Goal: Task Accomplishment & Management: Use online tool/utility

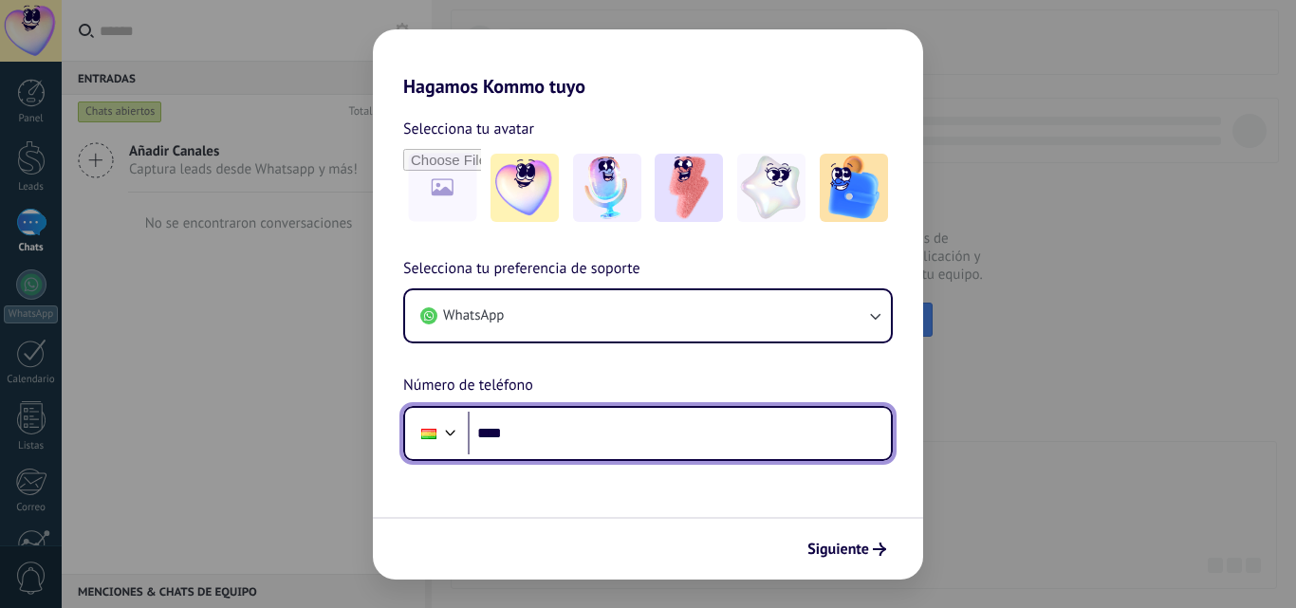
click at [566, 422] on input "****" at bounding box center [679, 434] width 423 height 44
click at [576, 430] on input "****" at bounding box center [679, 434] width 423 height 44
type input "**********"
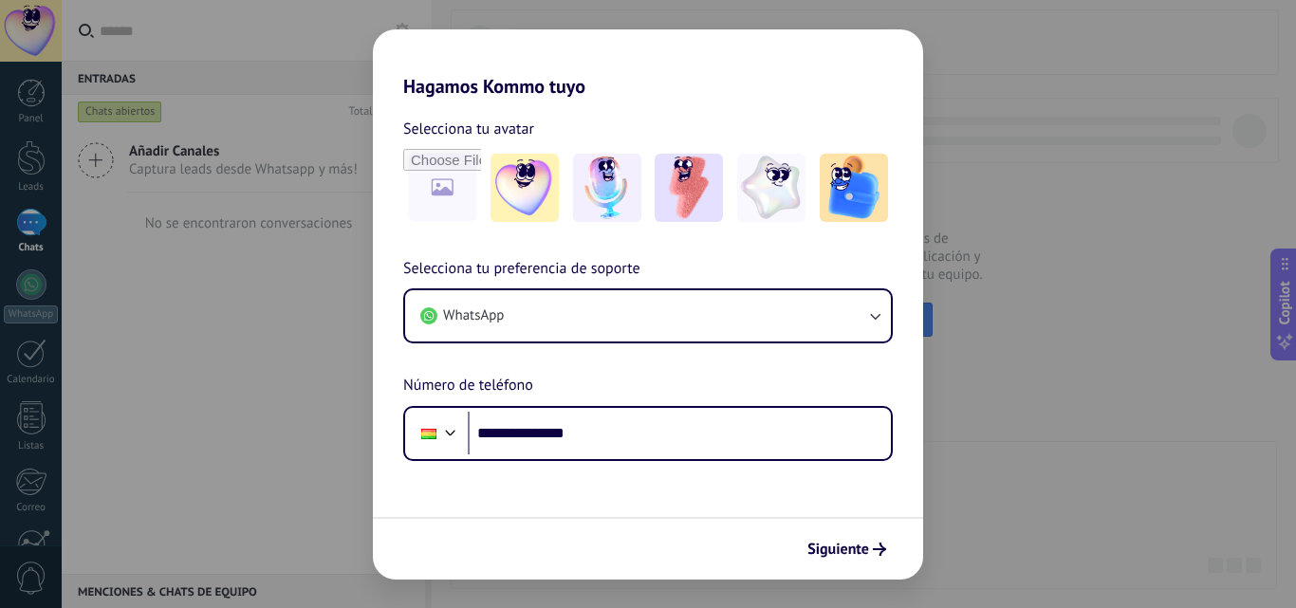
click at [866, 547] on span "Siguiente" at bounding box center [838, 549] width 62 height 13
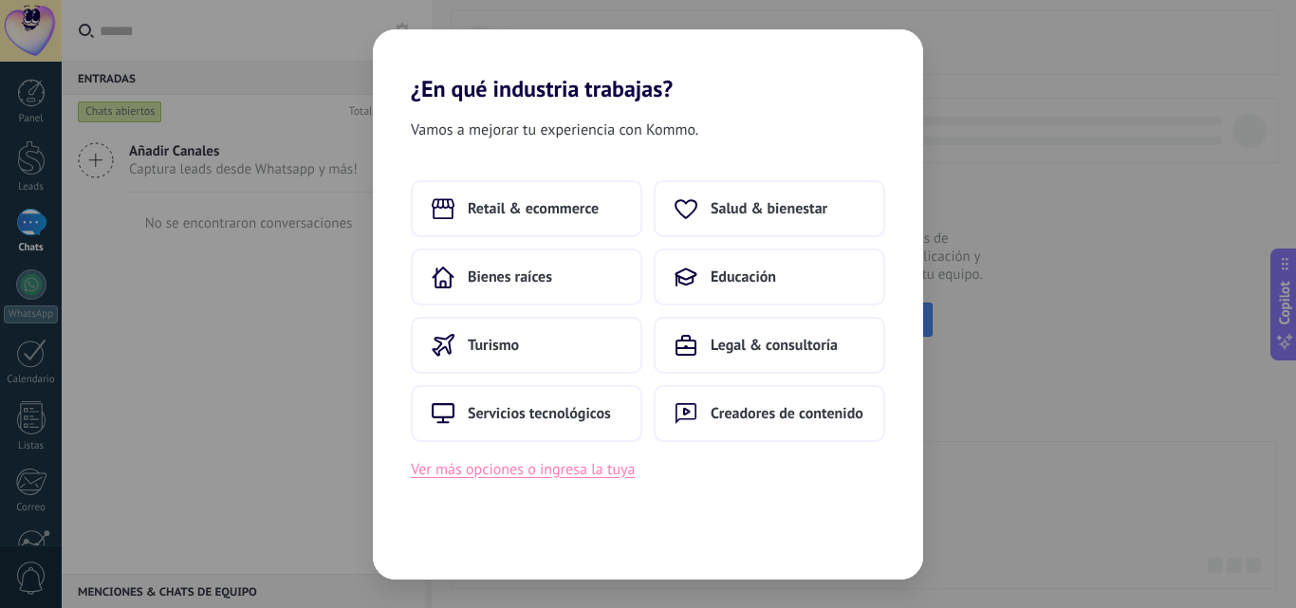
click at [600, 473] on button "Ver más opciones o ingresa la tuya" at bounding box center [523, 469] width 224 height 25
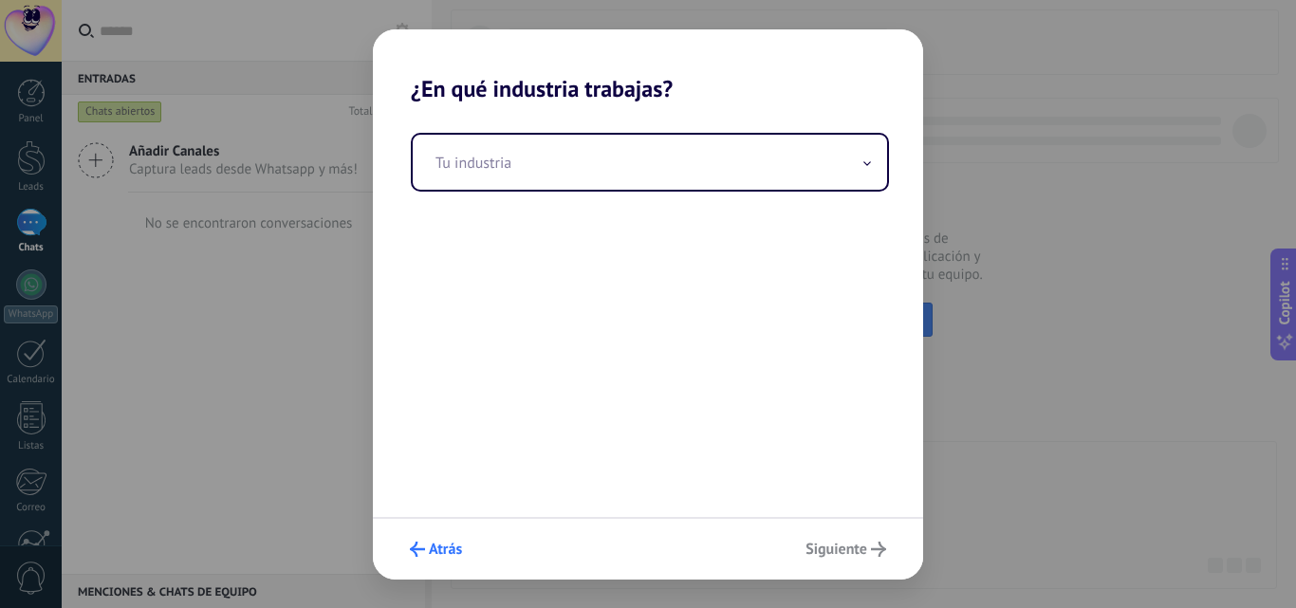
click at [445, 537] on button "Atrás" at bounding box center [435, 549] width 69 height 32
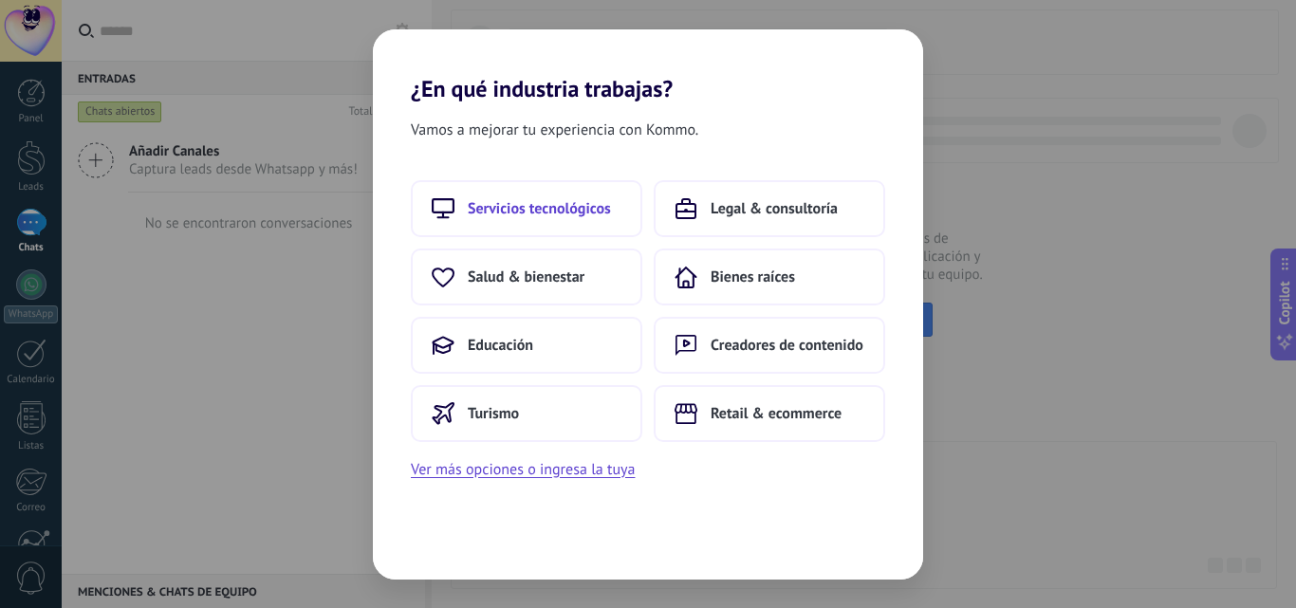
click at [577, 227] on button "Servicios tecnológicos" at bounding box center [526, 208] width 231 height 57
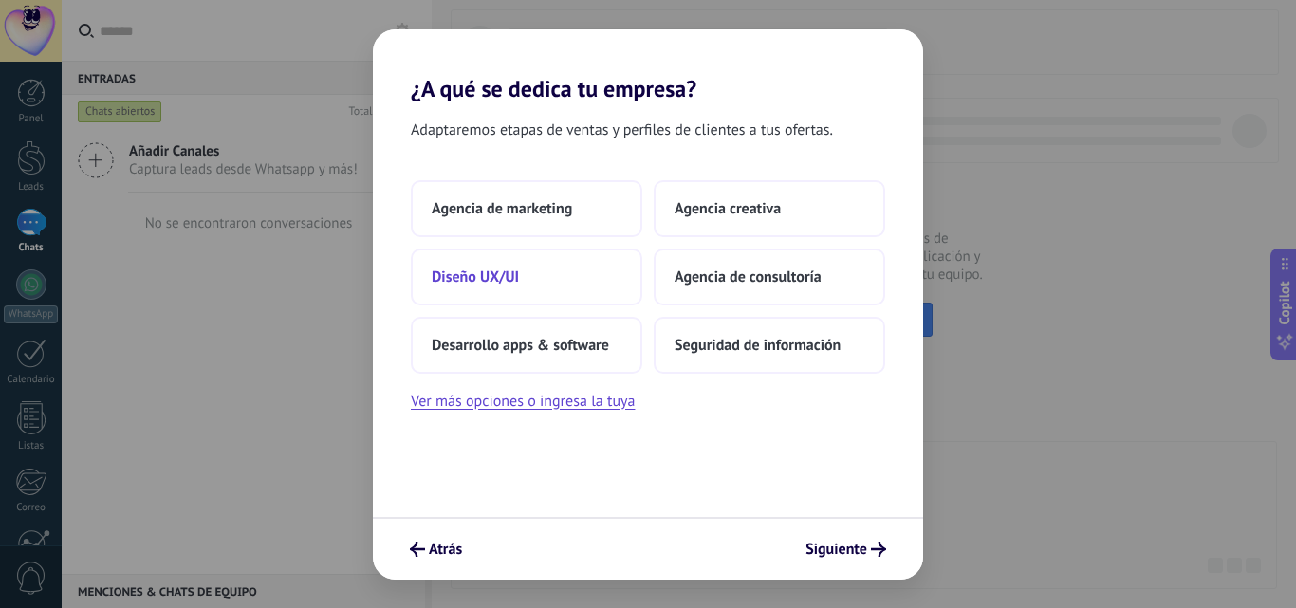
click at [594, 282] on button "Diseño UX/UI" at bounding box center [526, 276] width 231 height 57
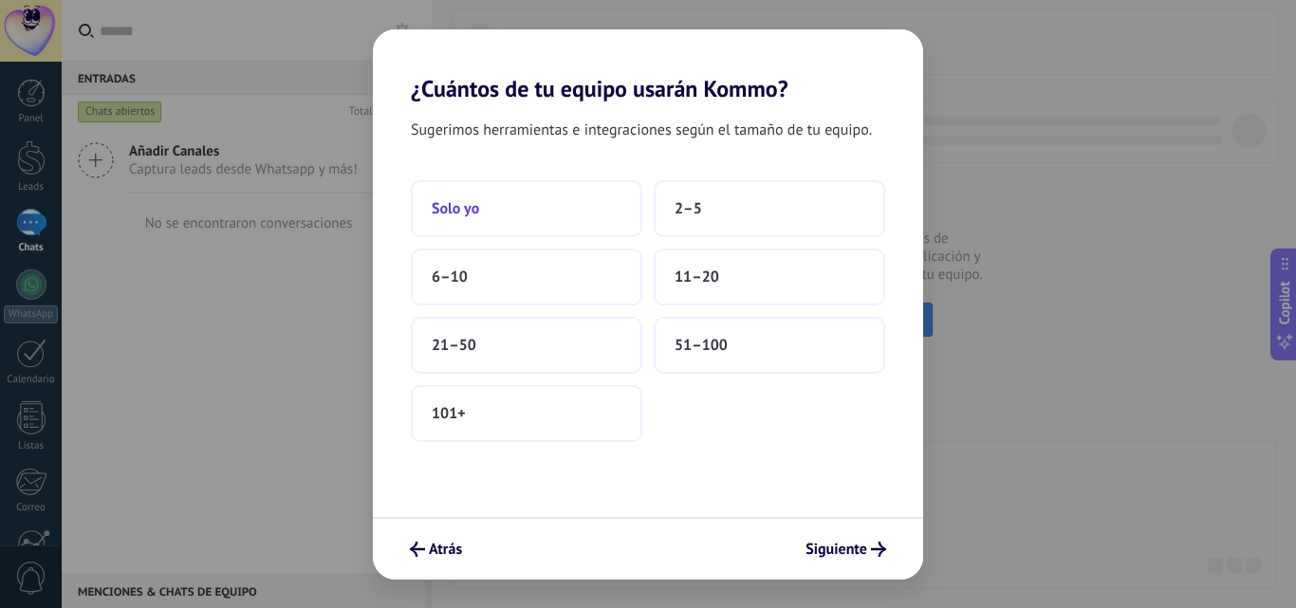
click at [540, 211] on button "Solo yo" at bounding box center [526, 208] width 231 height 57
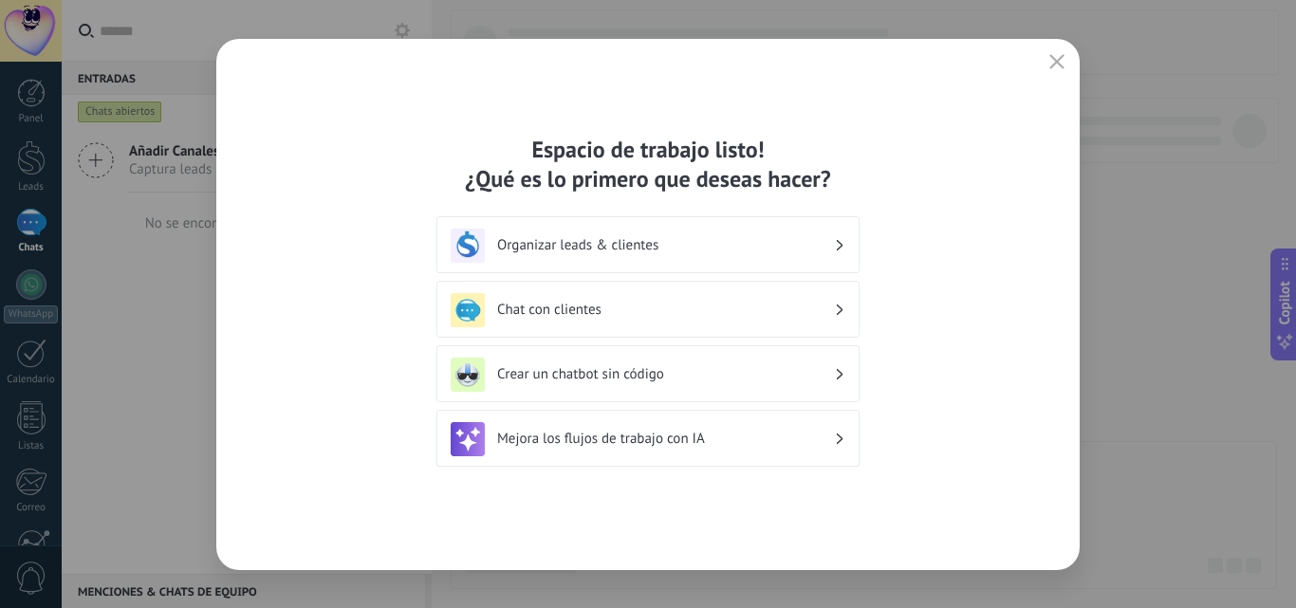
click at [694, 315] on h3 "Chat con clientes" at bounding box center [665, 310] width 337 height 18
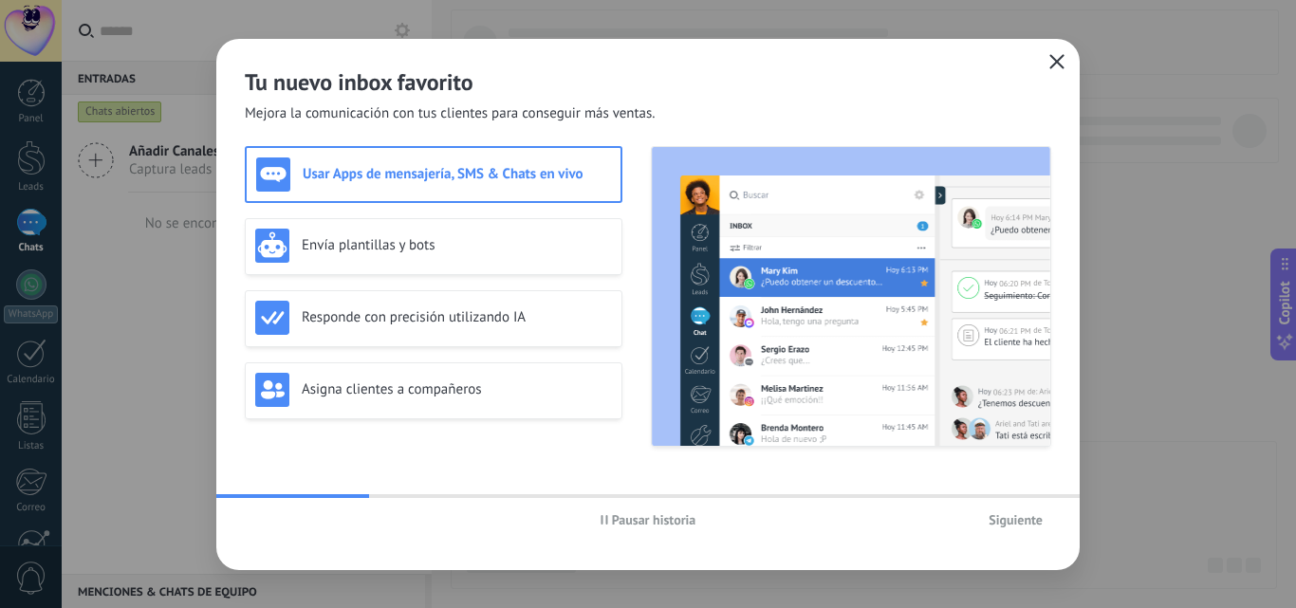
click at [1060, 52] on button "button" at bounding box center [1056, 62] width 25 height 27
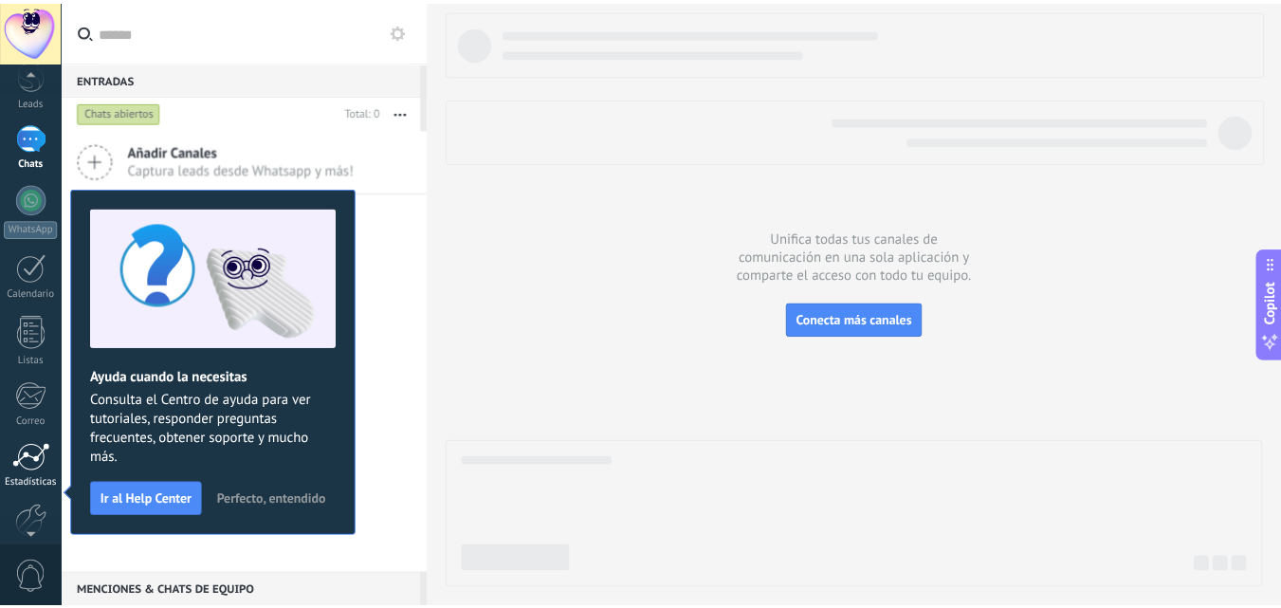
scroll to position [181, 0]
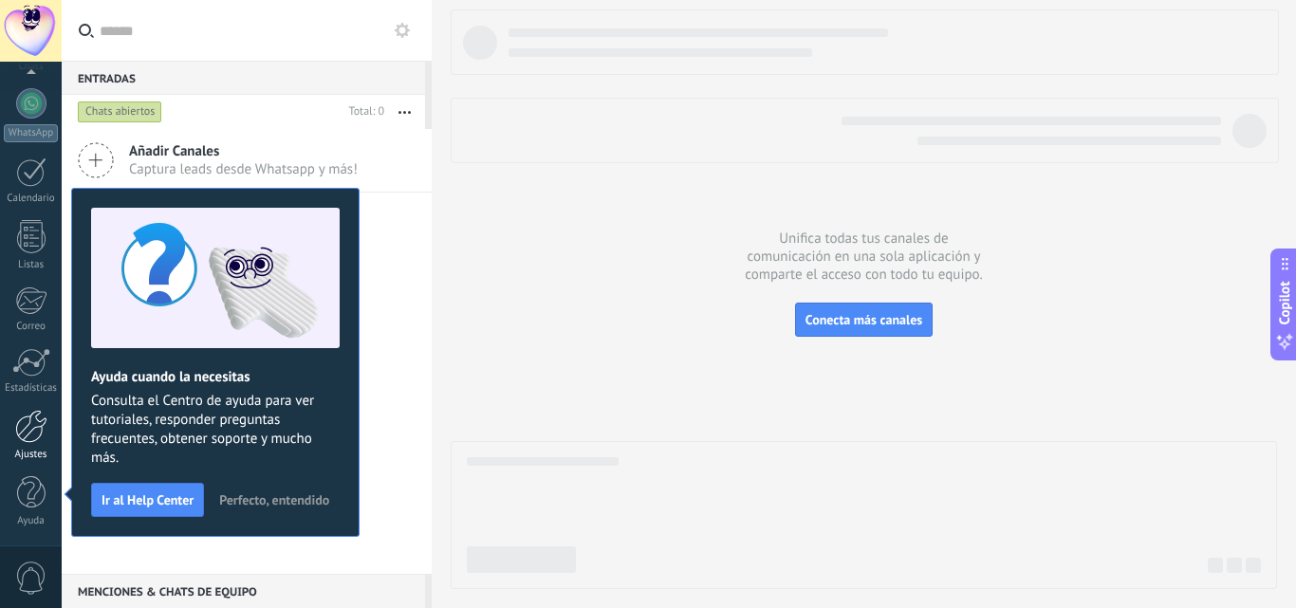
click at [38, 423] on div at bounding box center [31, 426] width 32 height 33
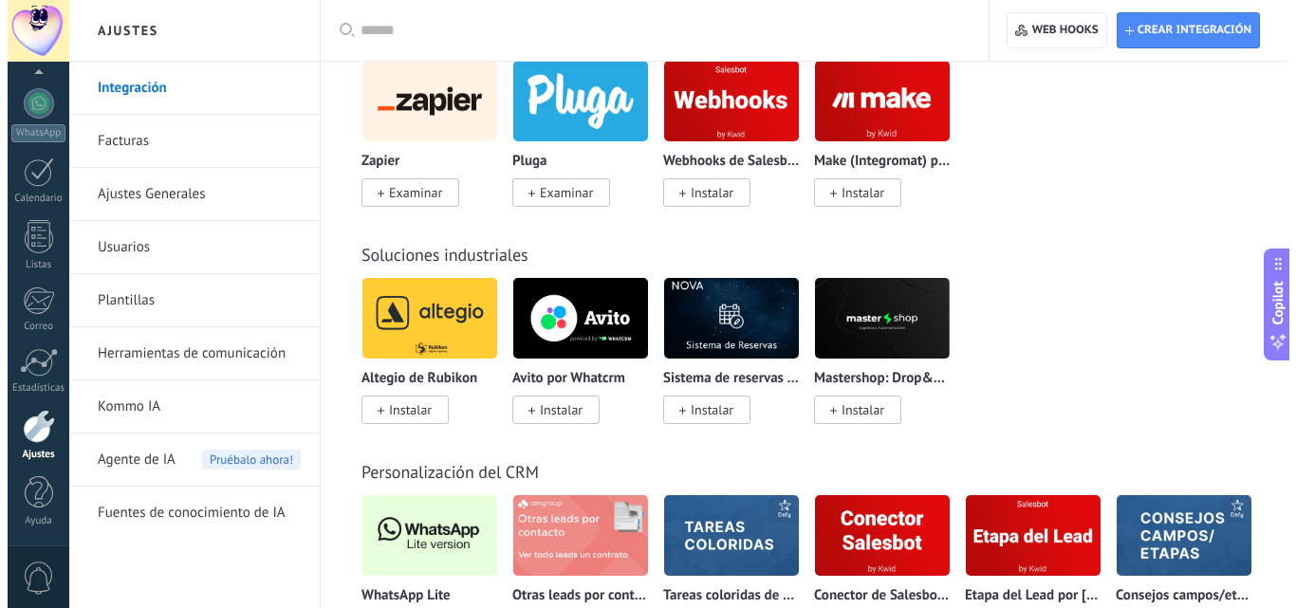
scroll to position [4363, 0]
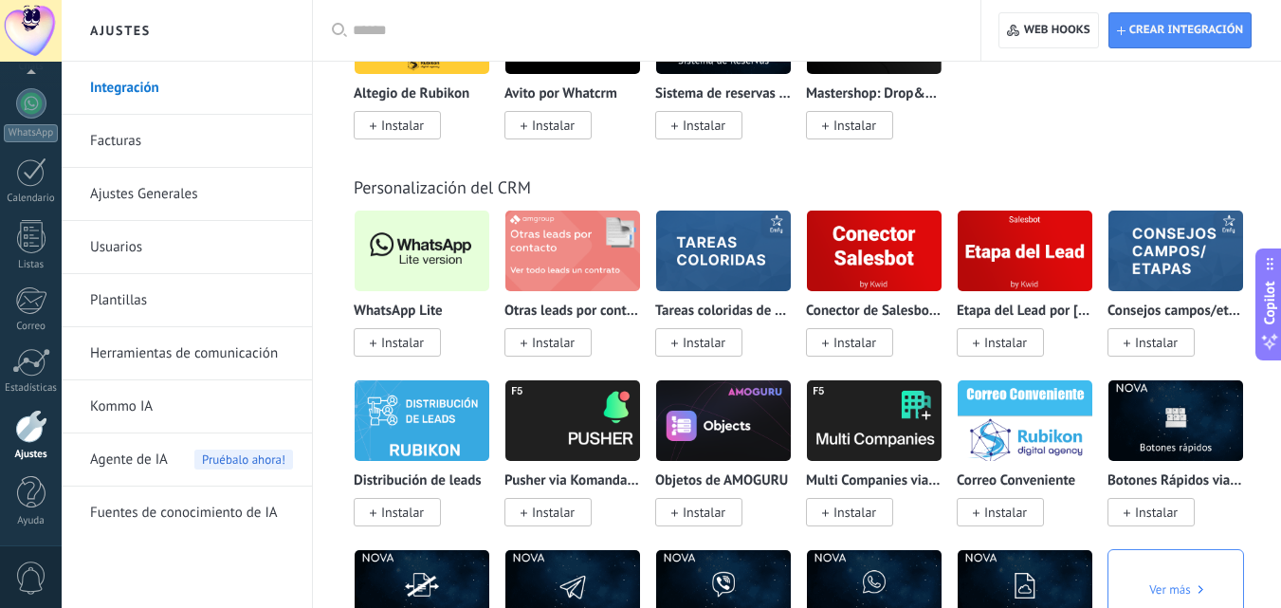
click at [389, 341] on span "Instalar" at bounding box center [402, 342] width 43 height 17
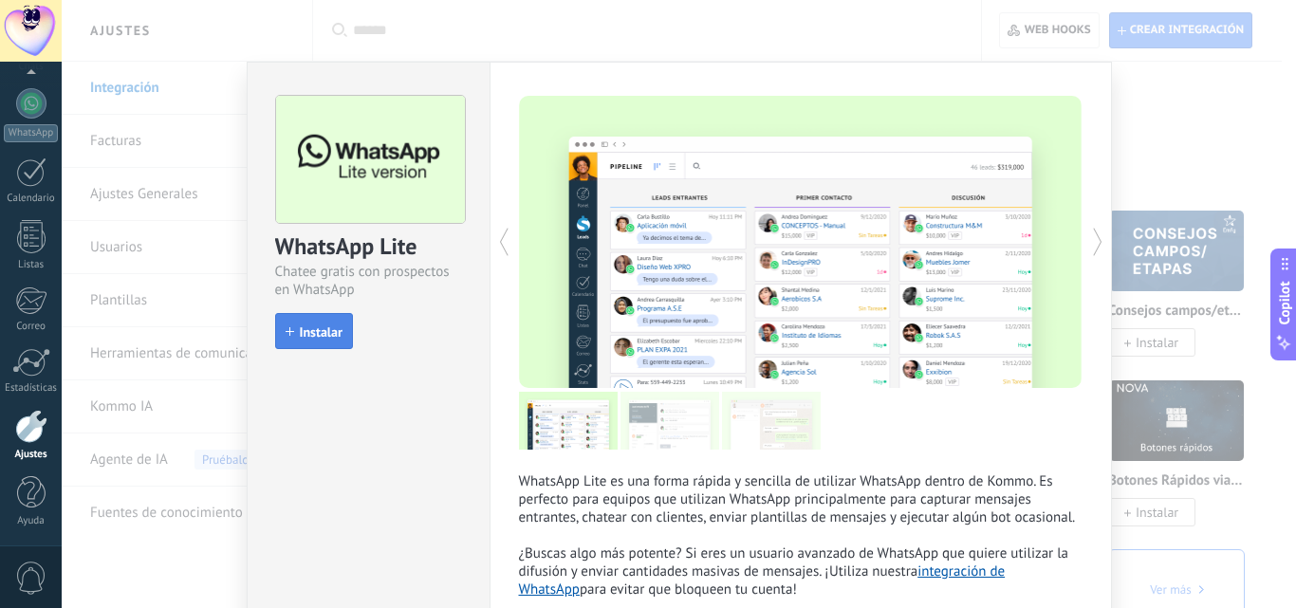
click at [305, 326] on span "Instalar" at bounding box center [321, 331] width 43 height 13
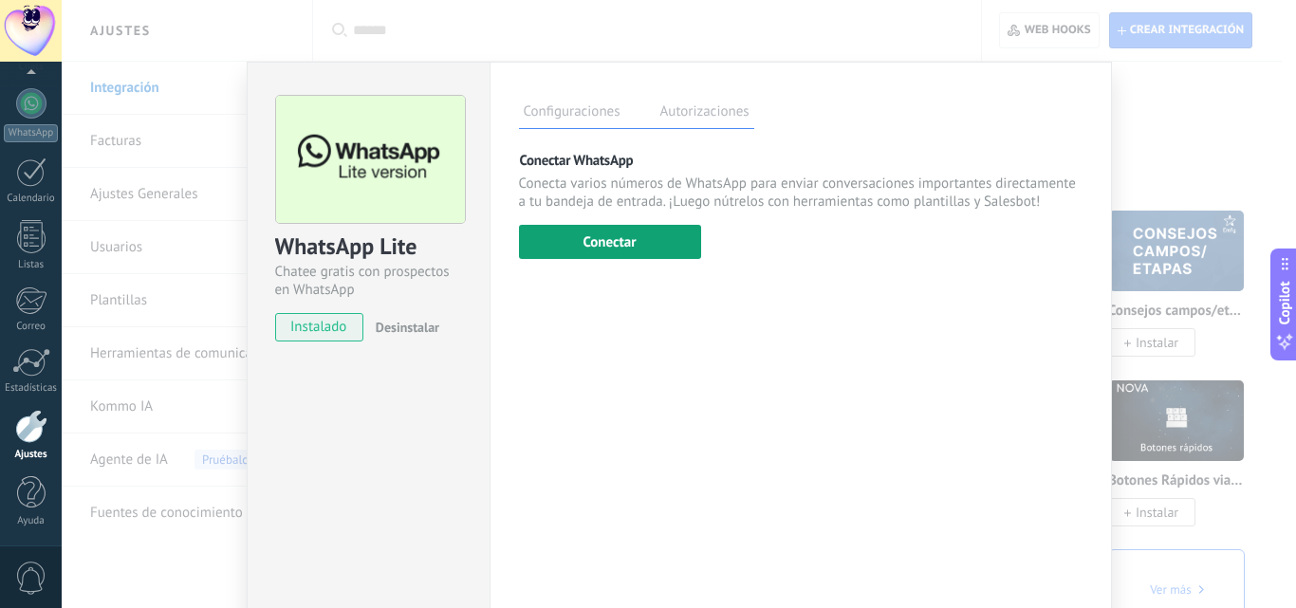
click at [627, 247] on button "Conectar" at bounding box center [610, 242] width 182 height 34
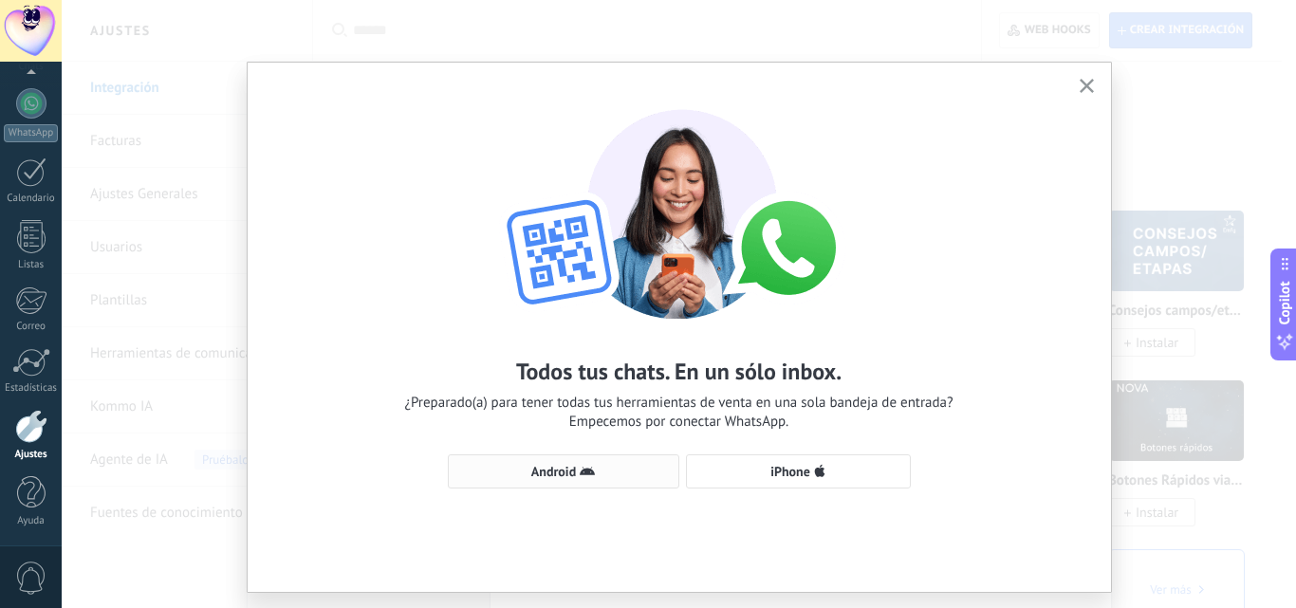
click at [559, 480] on button "Android" at bounding box center [563, 471] width 231 height 34
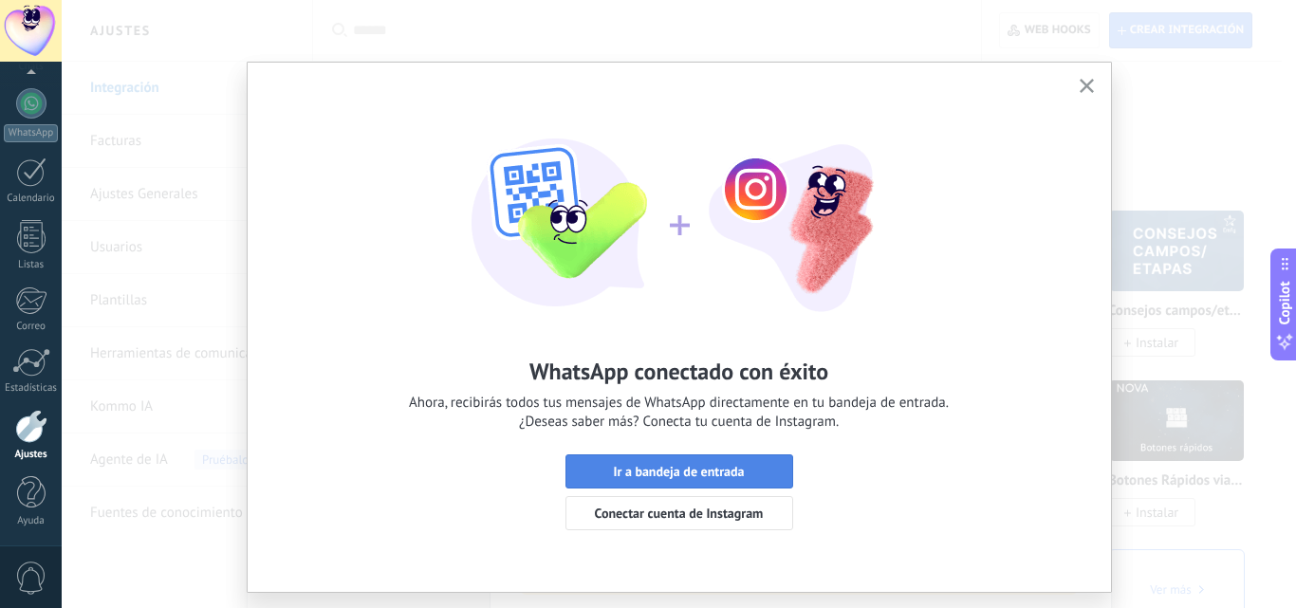
click at [664, 471] on span "Ir a bandeja de entrada" at bounding box center [678, 471] width 131 height 13
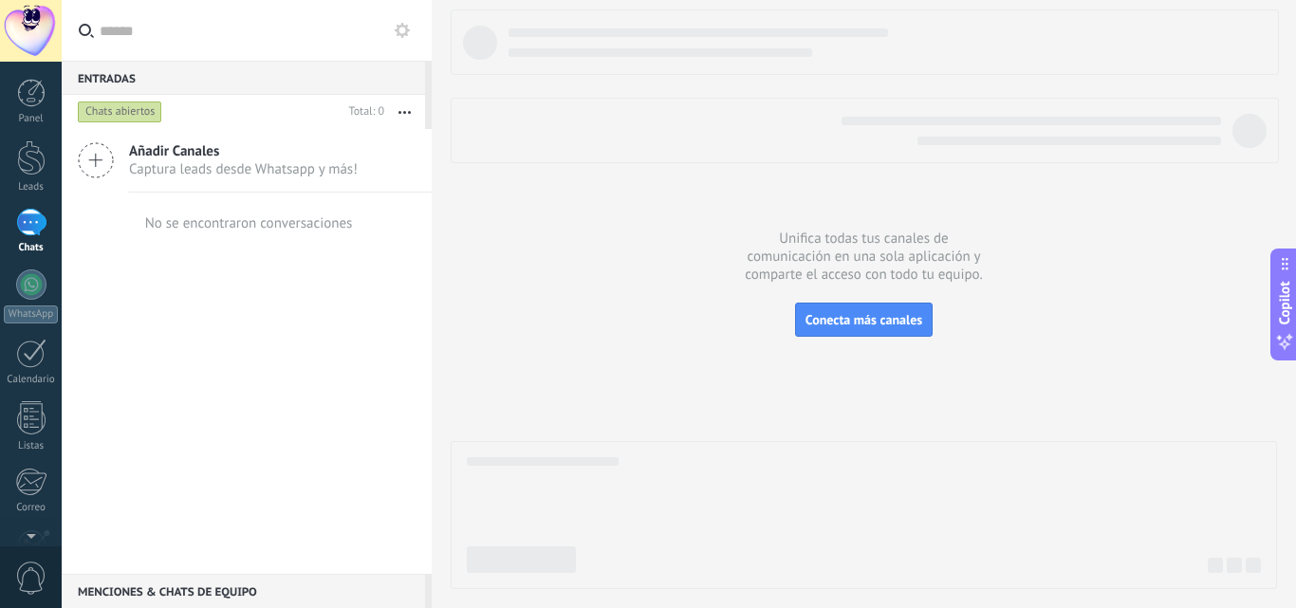
click at [403, 29] on icon at bounding box center [402, 30] width 15 height 15
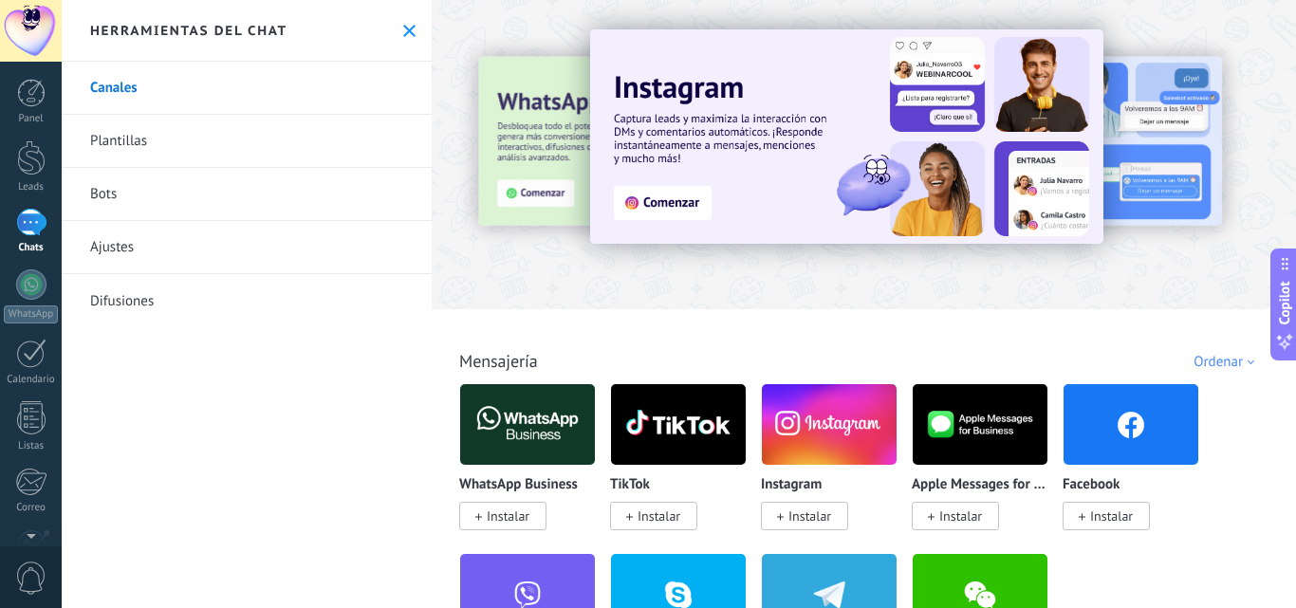
click at [44, 224] on div at bounding box center [31, 223] width 30 height 28
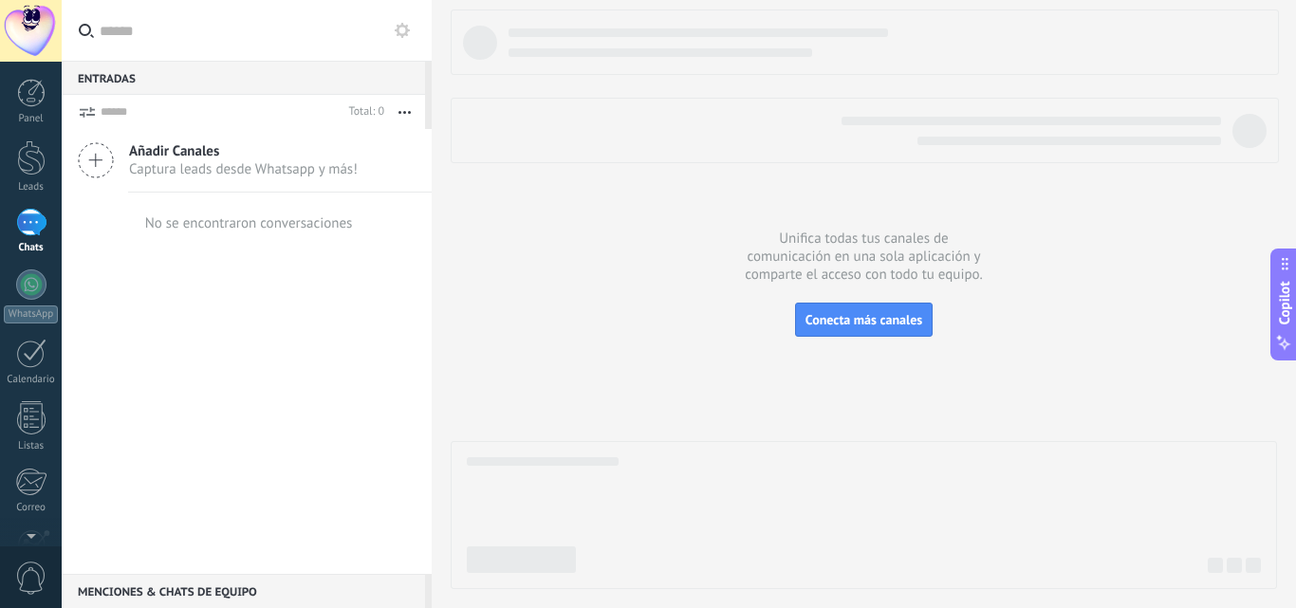
click at [25, 137] on div "Panel Leads Chats WhatsApp Clientes" at bounding box center [31, 403] width 62 height 649
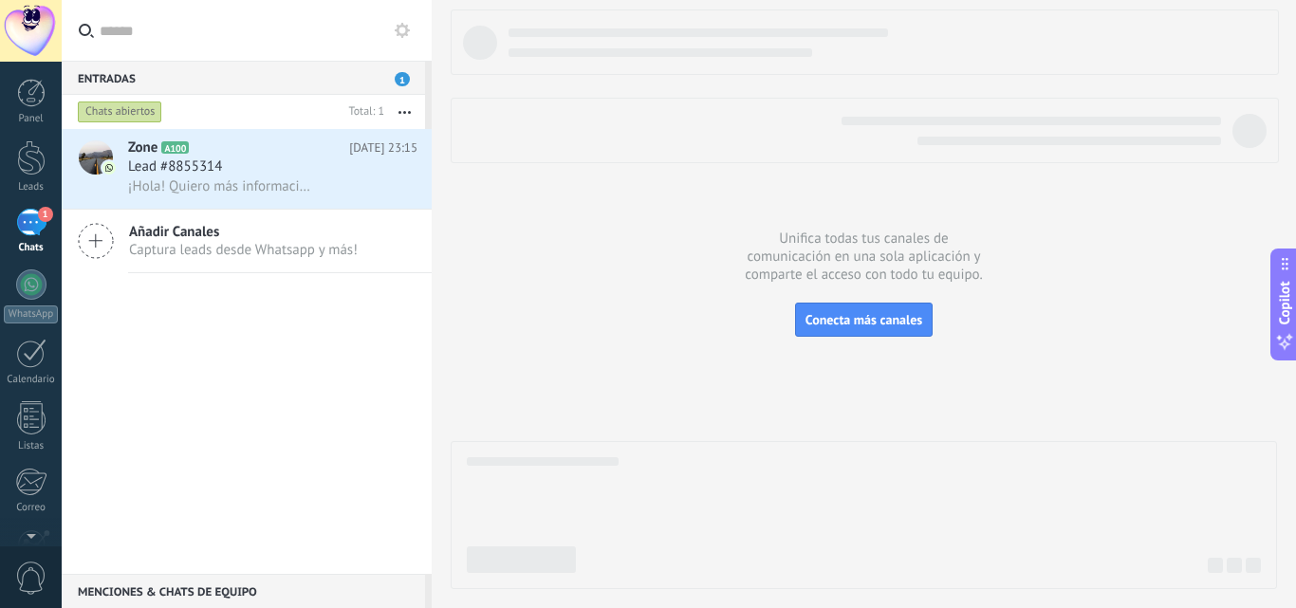
click at [399, 28] on use at bounding box center [402, 30] width 15 height 15
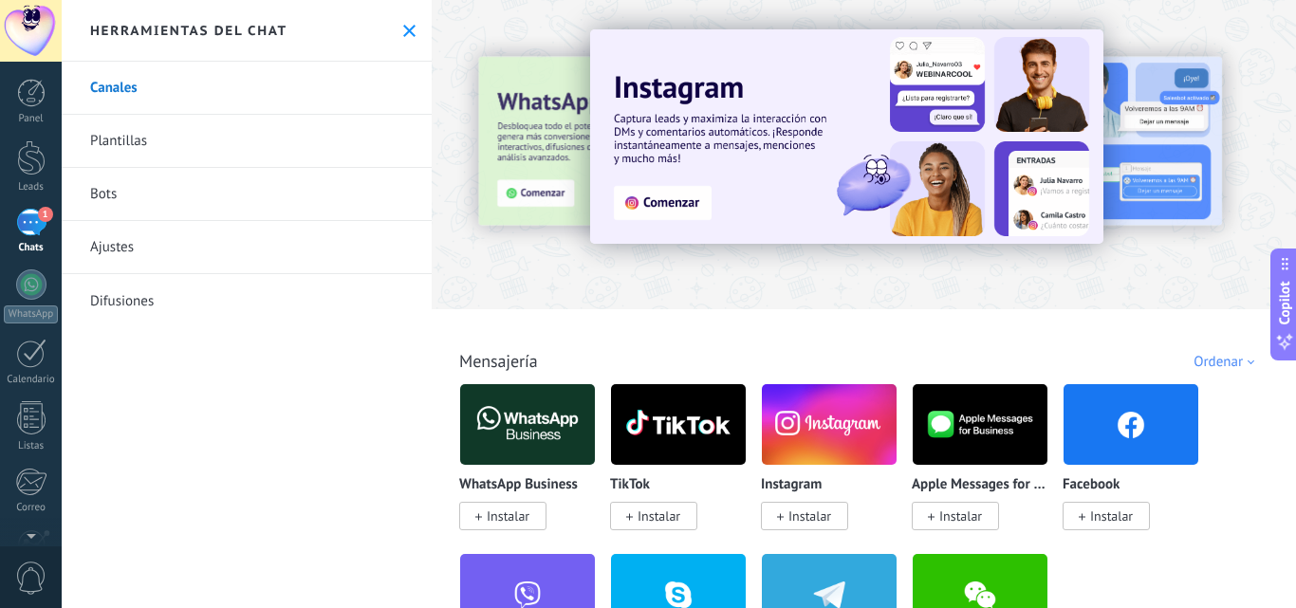
click at [147, 191] on link "Bots" at bounding box center [247, 194] width 370 height 53
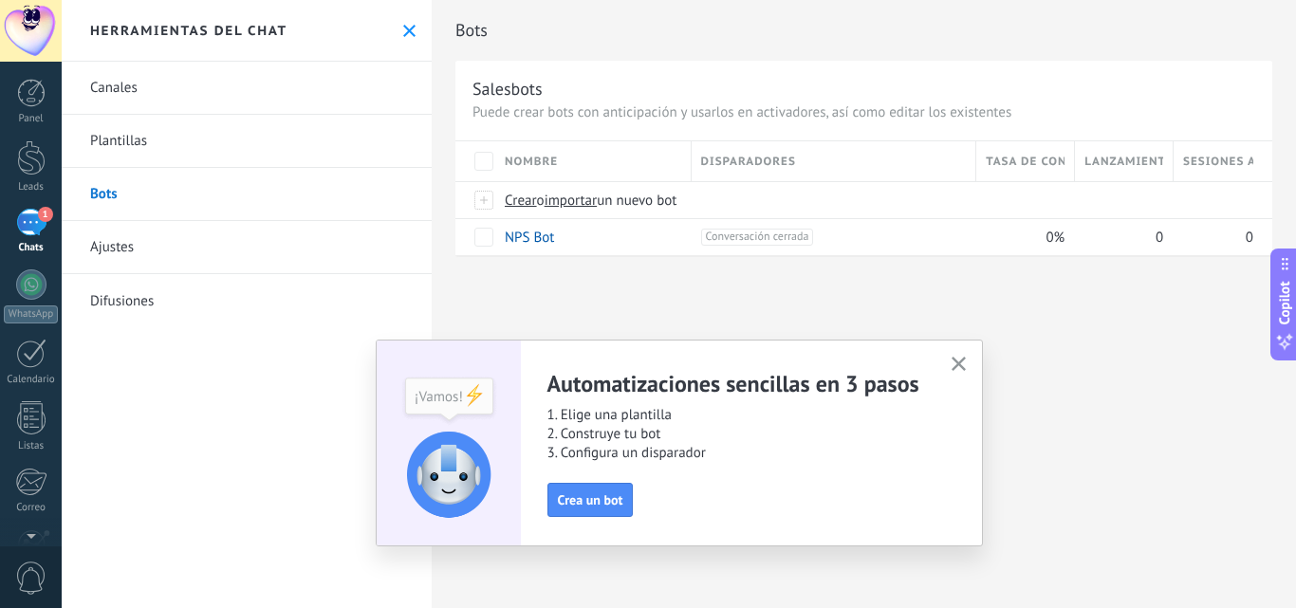
click at [956, 359] on icon "button" at bounding box center [958, 364] width 14 height 14
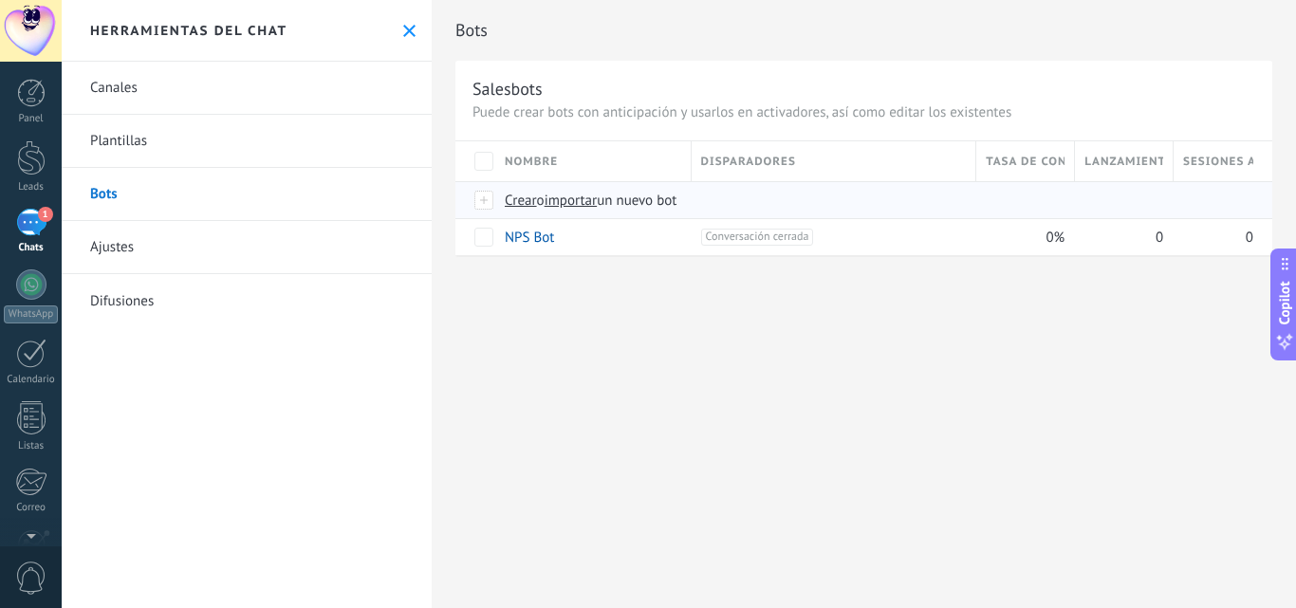
click at [588, 200] on span "importar" at bounding box center [570, 201] width 53 height 18
click at [0, 0] on input "importar un nuevo bot" at bounding box center [0, 0] width 0 height 0
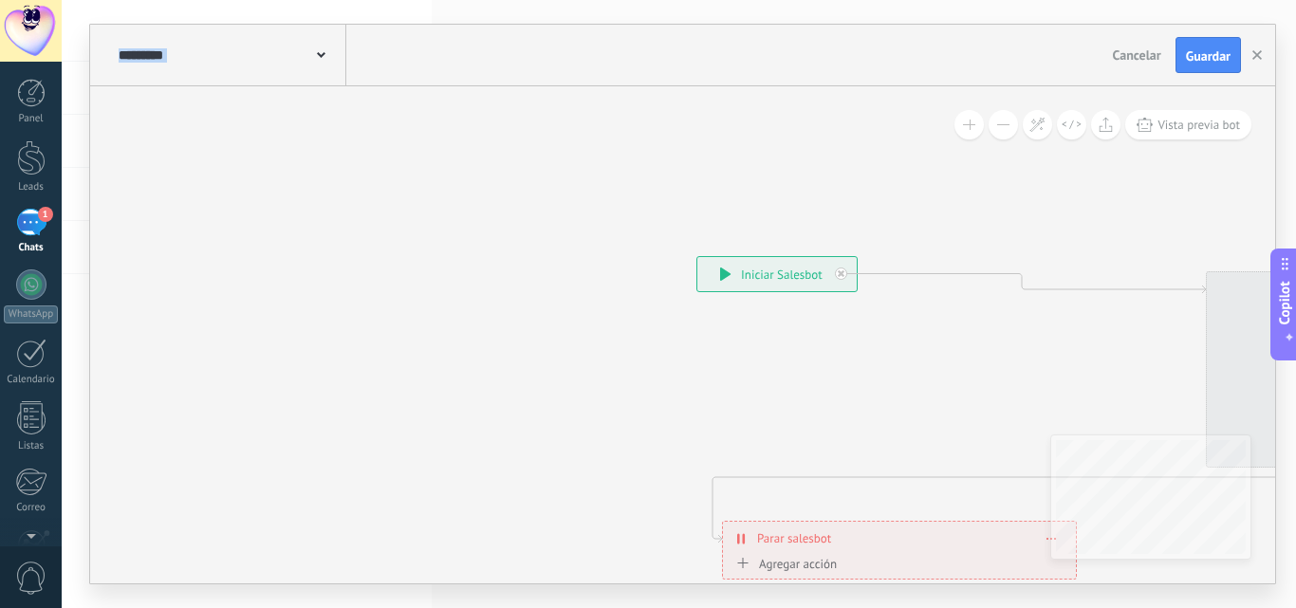
drag, startPoint x: 839, startPoint y: 265, endPoint x: 627, endPoint y: 303, distance: 215.8
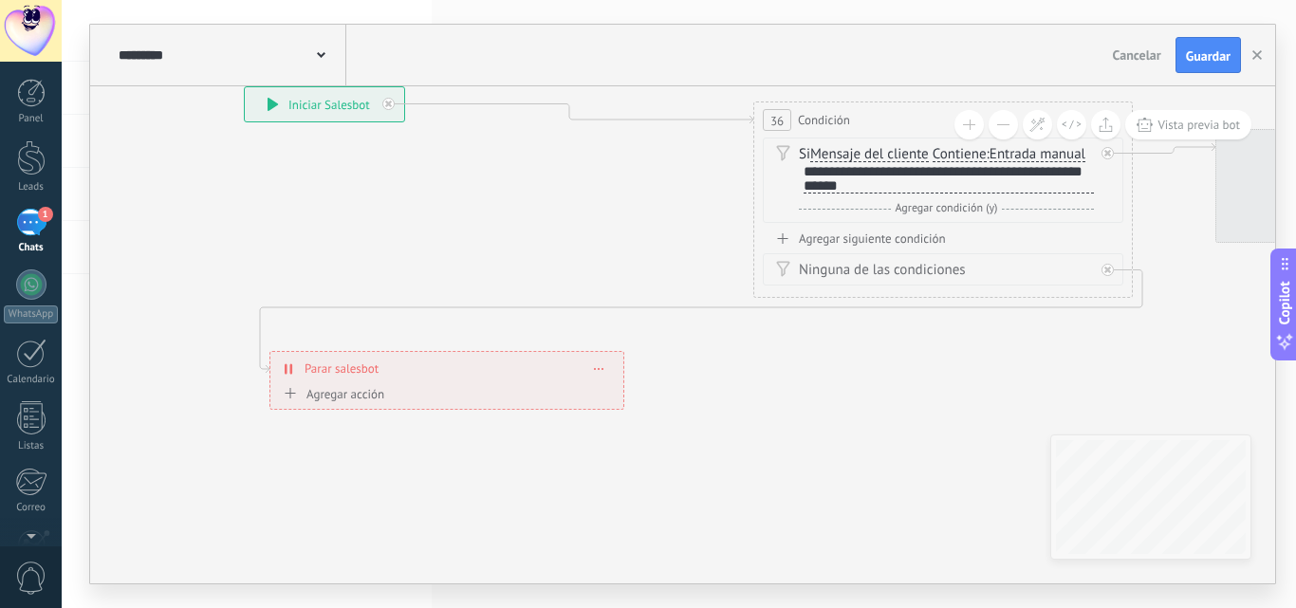
drag, startPoint x: 692, startPoint y: 432, endPoint x: 744, endPoint y: 509, distance: 92.3
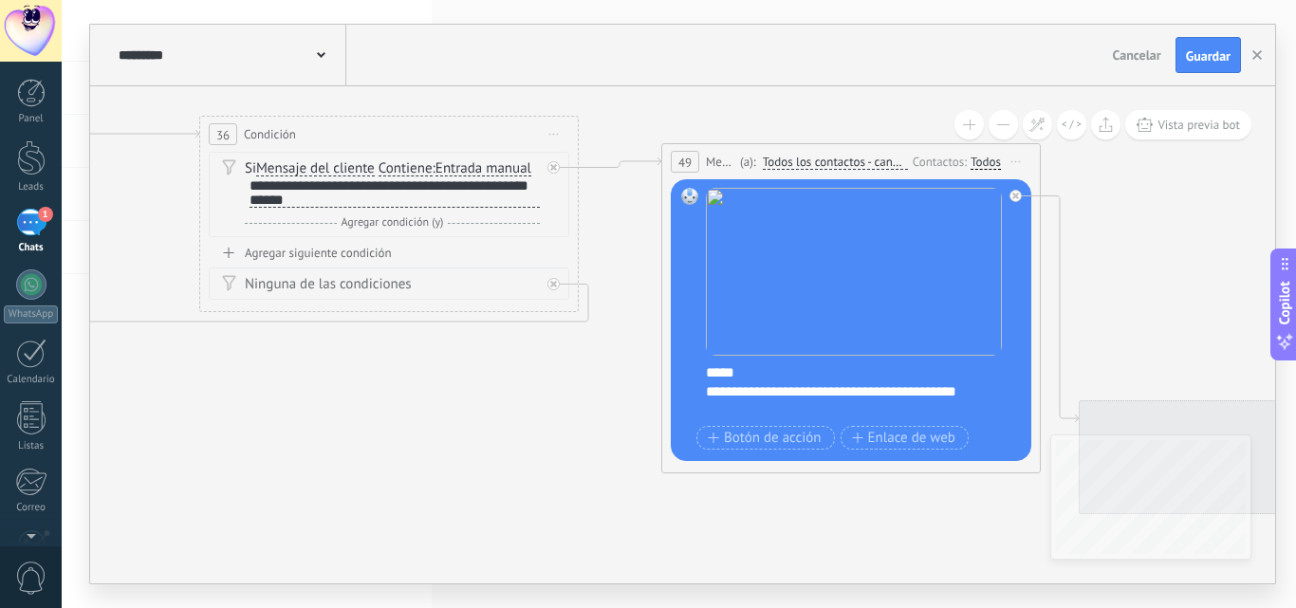
drag, startPoint x: 889, startPoint y: 453, endPoint x: 379, endPoint y: 473, distance: 509.7
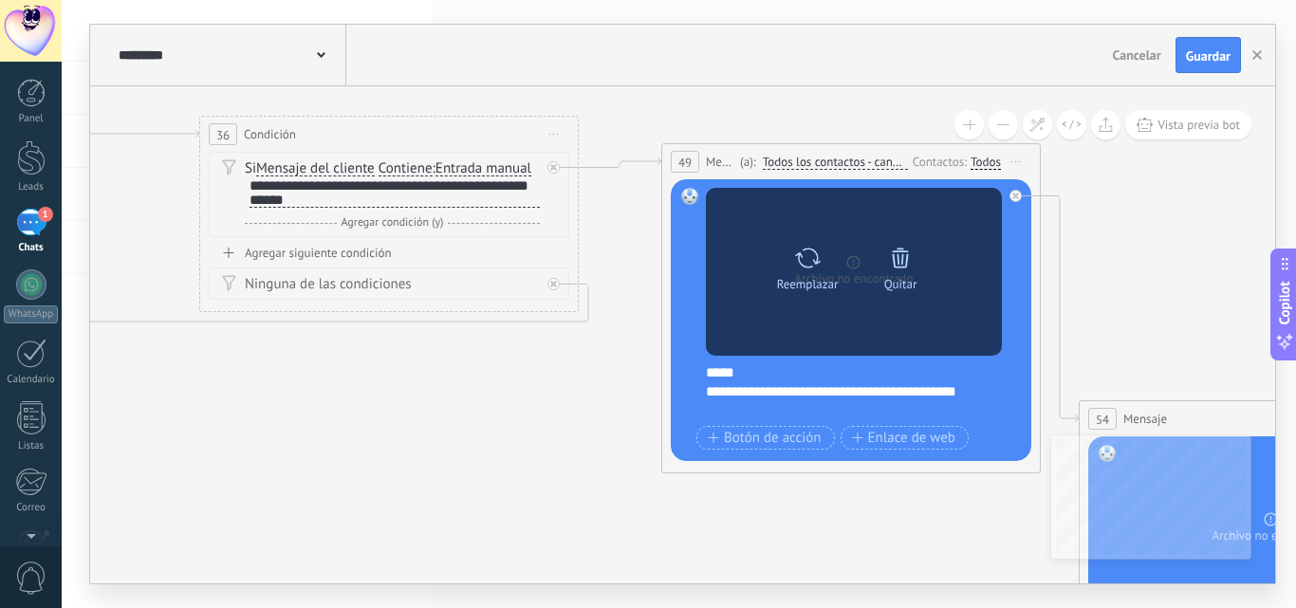
click at [797, 254] on icon at bounding box center [808, 258] width 26 height 20
click input "Subir" at bounding box center [0, 0] width 0 height 0
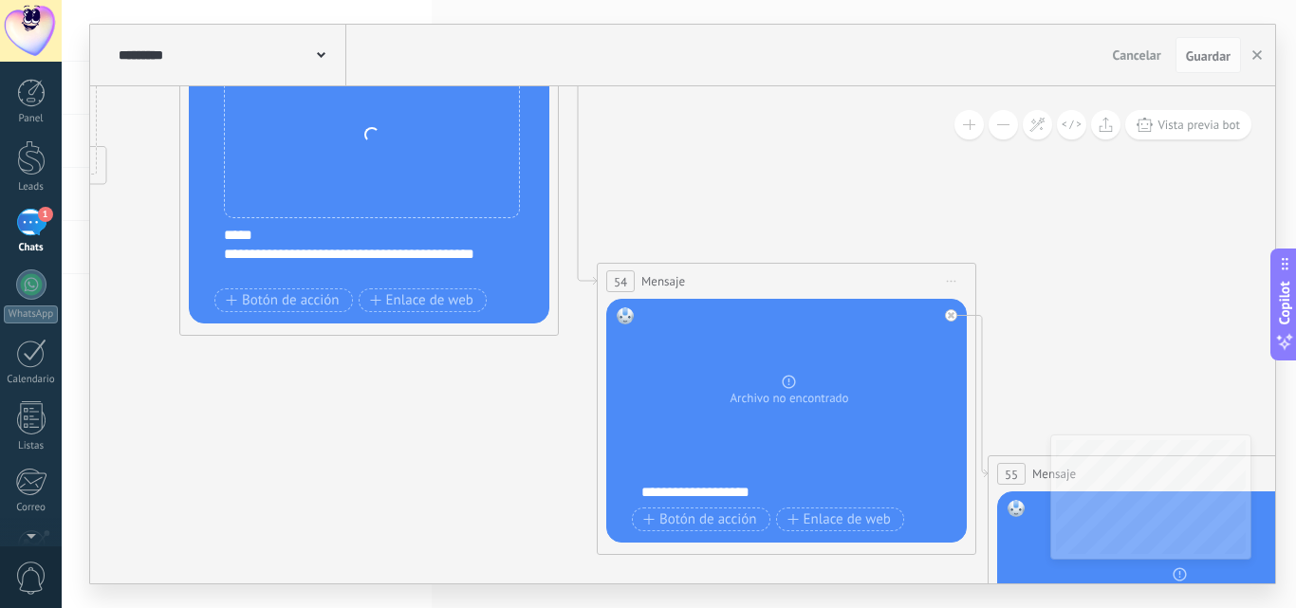
click at [404, 397] on icon at bounding box center [1198, 513] width 5207 height 2049
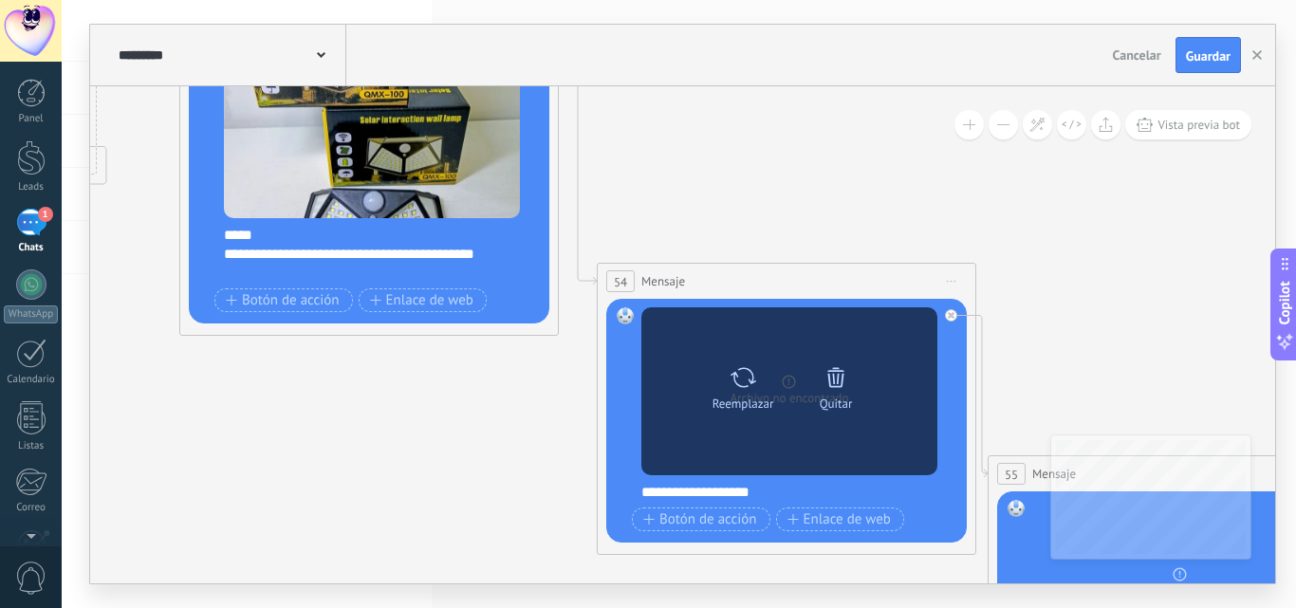
click at [747, 374] on icon at bounding box center [743, 377] width 28 height 27
click input "Subir" at bounding box center [0, 0] width 0 height 0
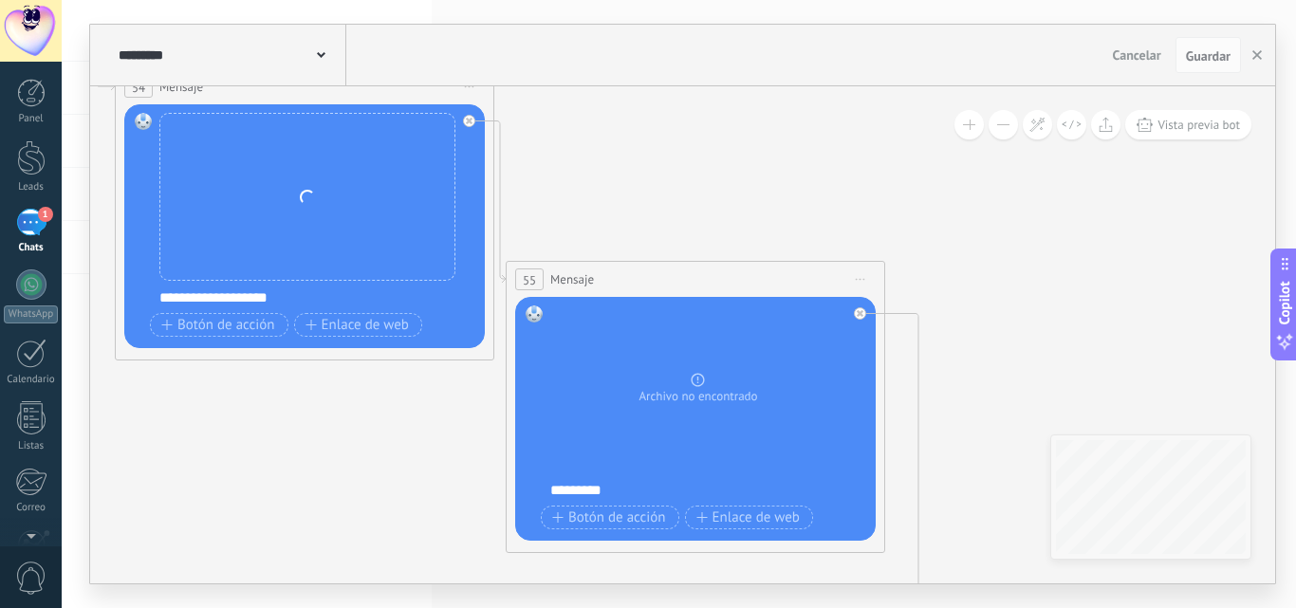
drag, startPoint x: 1122, startPoint y: 313, endPoint x: 656, endPoint y: 147, distance: 494.4
click at [638, 117] on icon at bounding box center [717, 318] width 5207 height 2049
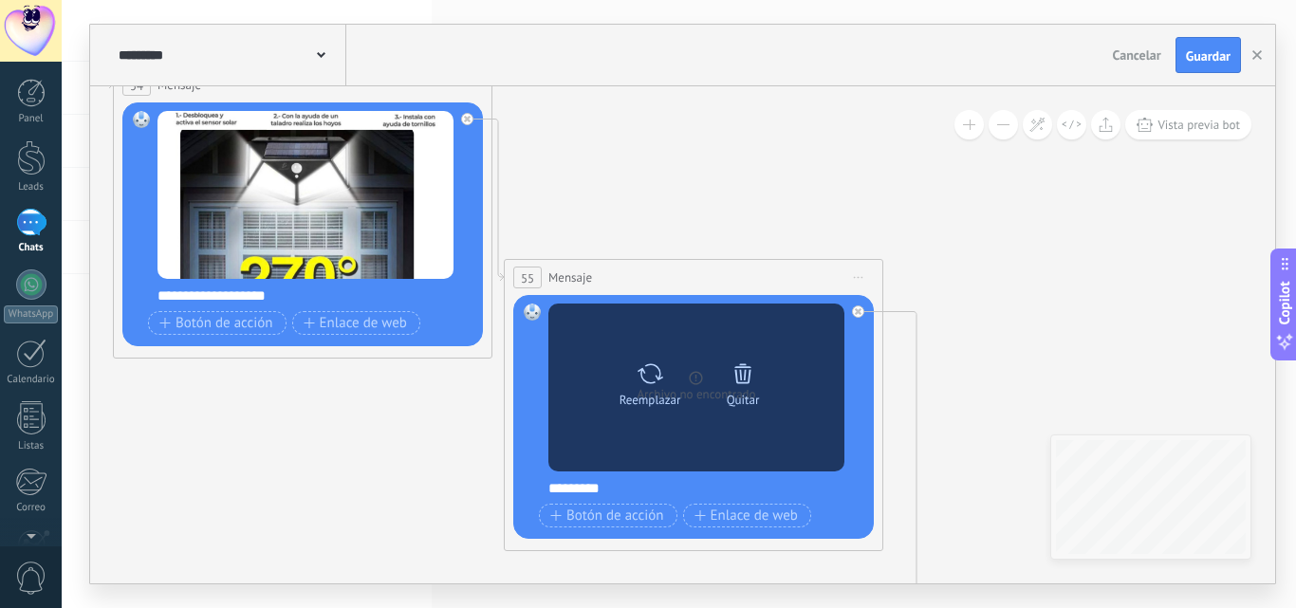
click at [645, 377] on icon at bounding box center [650, 373] width 28 height 27
click input "Subir" at bounding box center [0, 0] width 0 height 0
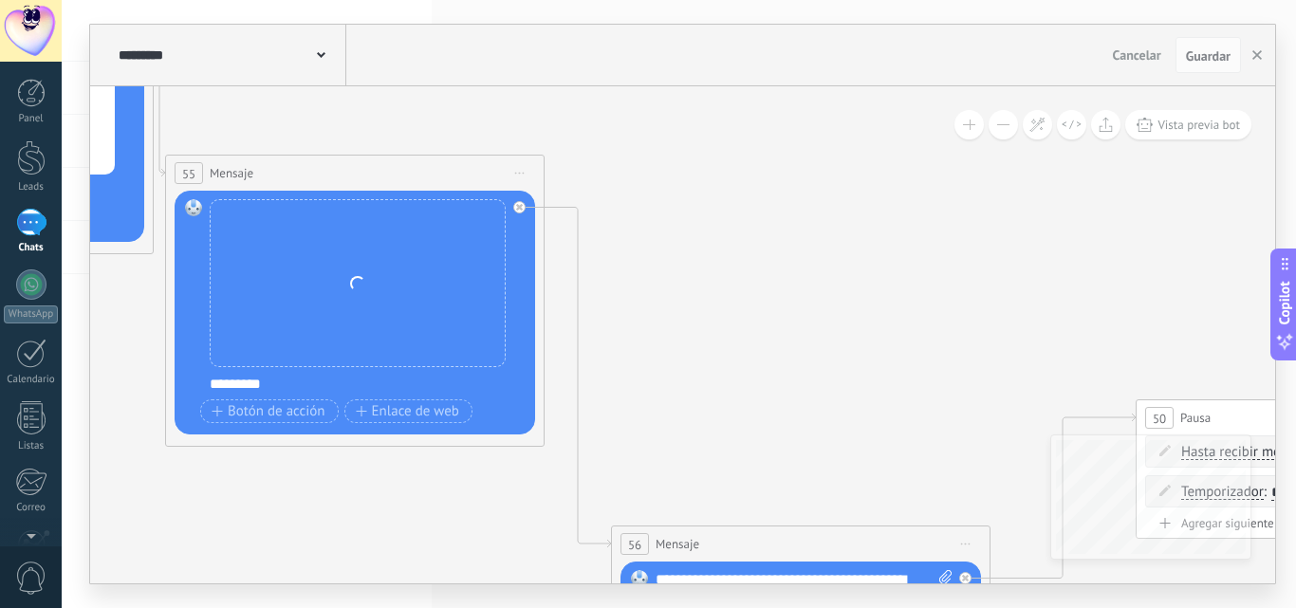
drag, startPoint x: 1069, startPoint y: 285, endPoint x: 709, endPoint y: 177, distance: 375.4
click at [711, 177] on icon at bounding box center [376, 199] width 5207 height 2023
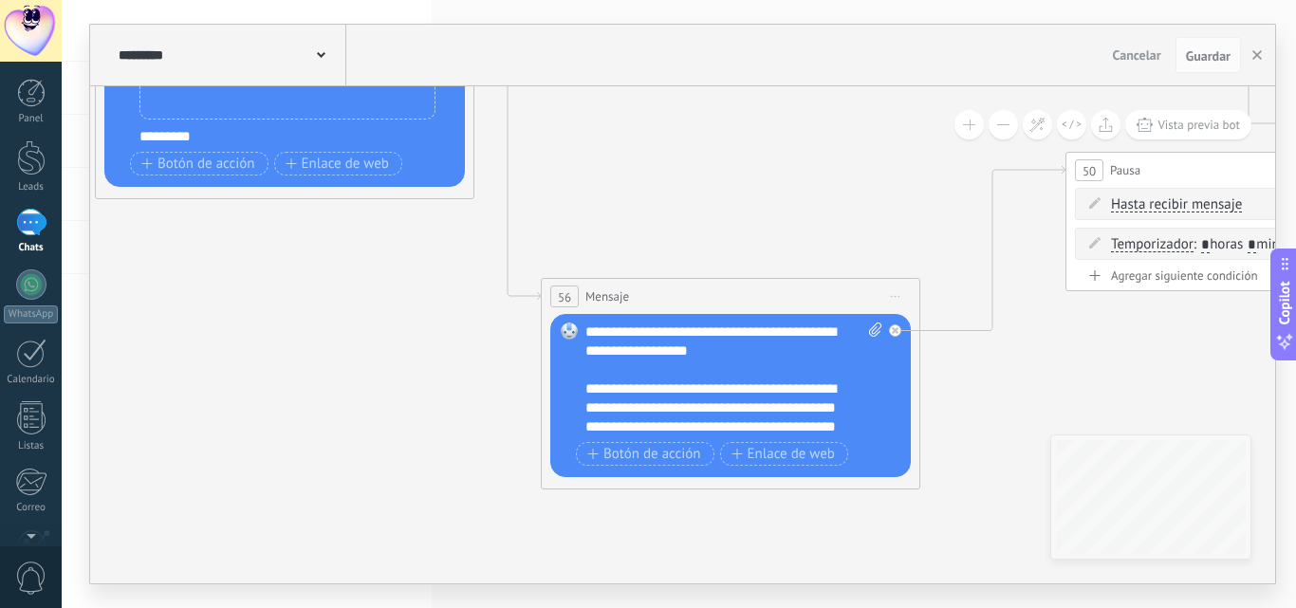
drag, startPoint x: 779, startPoint y: 320, endPoint x: 730, endPoint y: 76, distance: 248.5
click at [730, 76] on div "**********" at bounding box center [682, 304] width 1185 height 559
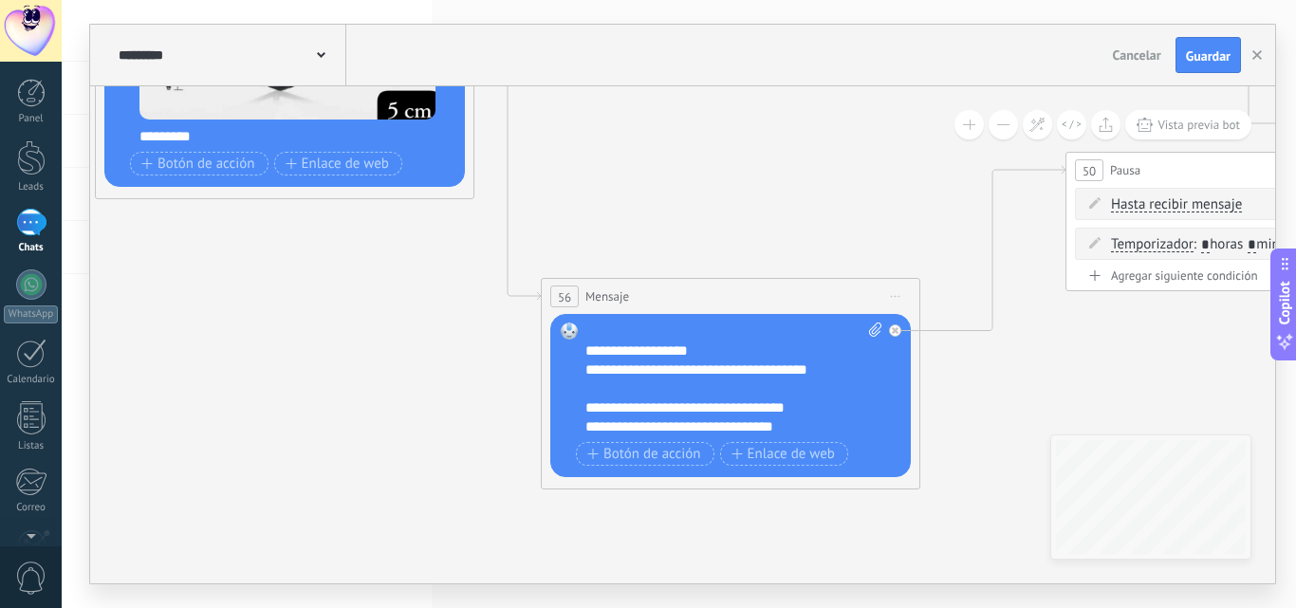
scroll to position [417, 0]
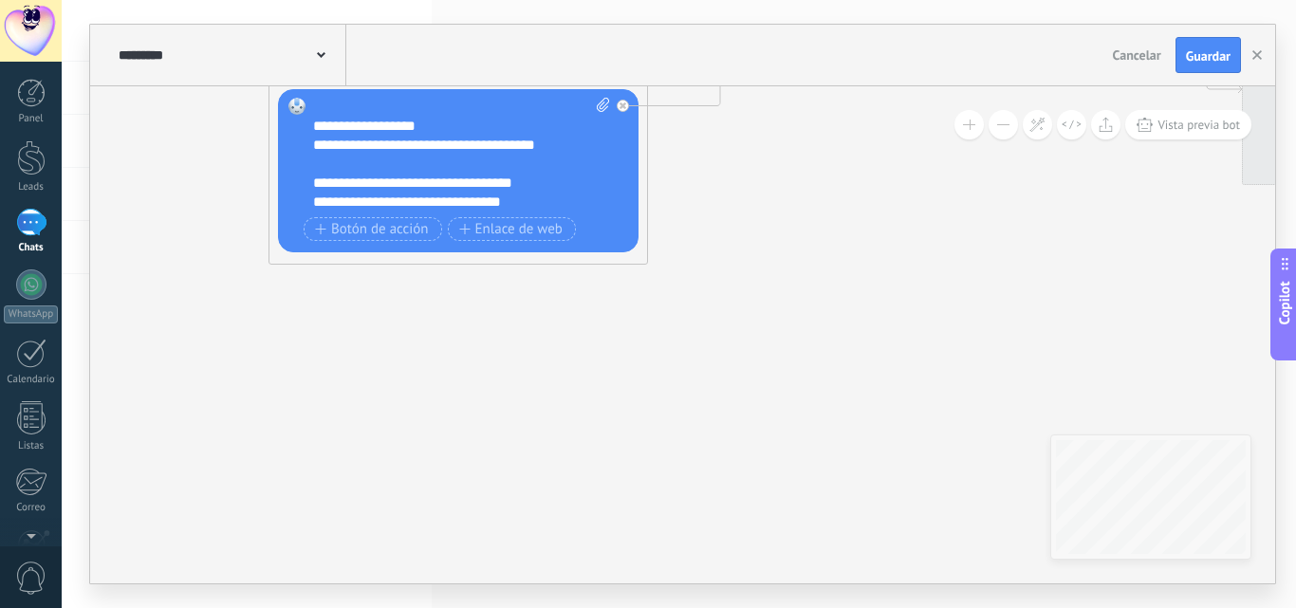
drag, startPoint x: 986, startPoint y: 408, endPoint x: 714, endPoint y: 183, distance: 353.0
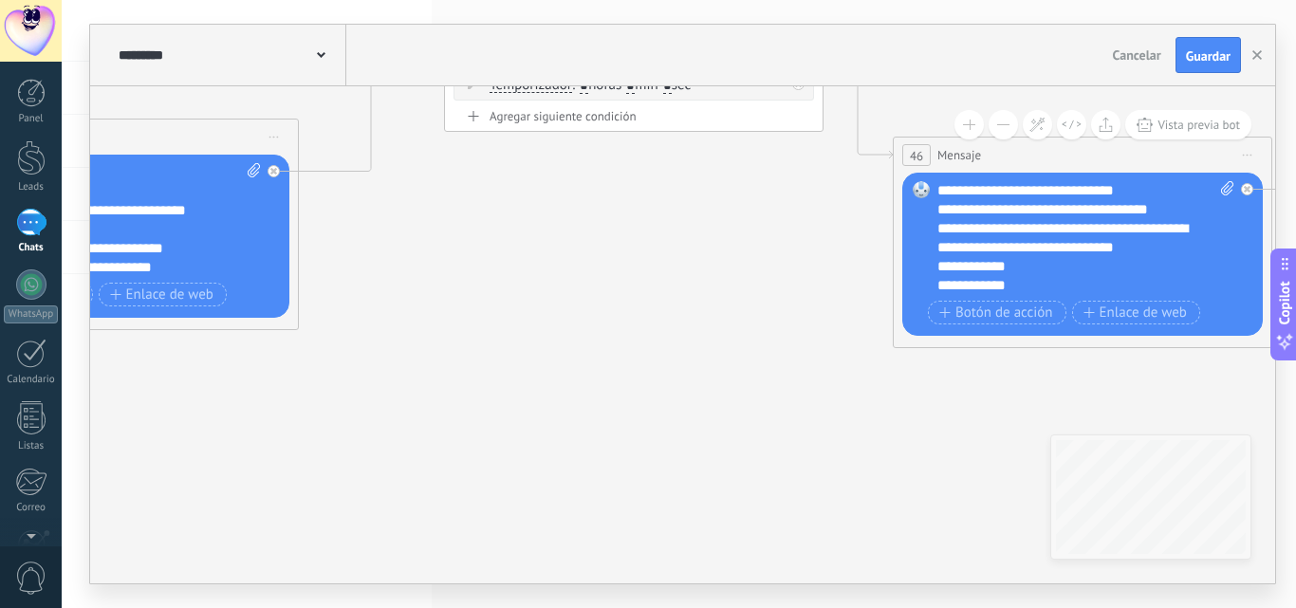
drag, startPoint x: 762, startPoint y: 264, endPoint x: 413, endPoint y: 329, distance: 355.1
drag, startPoint x: 895, startPoint y: 313, endPoint x: 720, endPoint y: 330, distance: 176.3
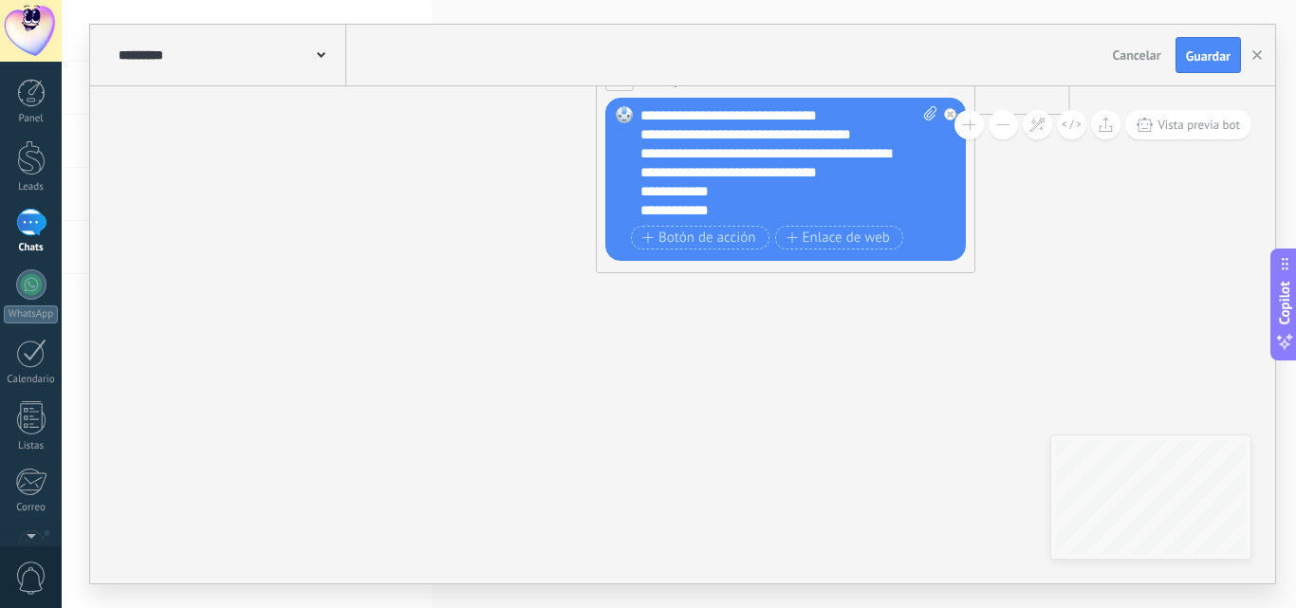
drag, startPoint x: 607, startPoint y: 311, endPoint x: 438, endPoint y: 269, distance: 173.9
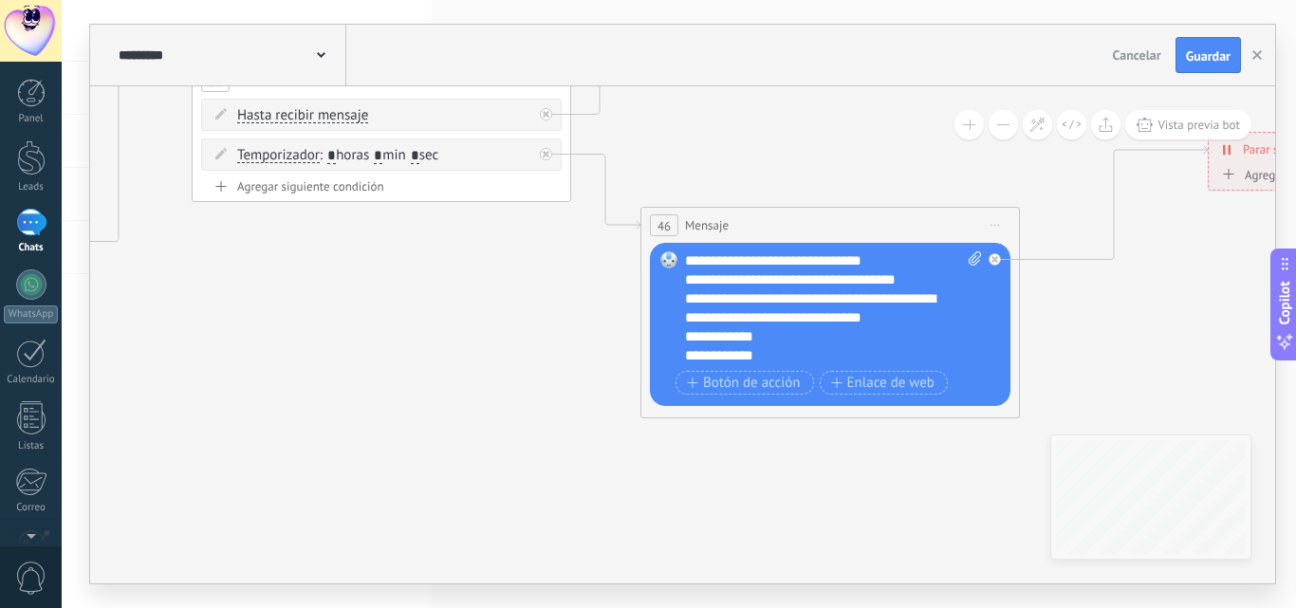
drag, startPoint x: 860, startPoint y: 385, endPoint x: 1126, endPoint y: 585, distance: 332.5
click at [1151, 607] on html ".abecls-1,.abecls-2{fill-rule:evenodd}.abecls-2{fill:#fff} .abhcls-1{fill:none}…" at bounding box center [648, 304] width 1296 height 608
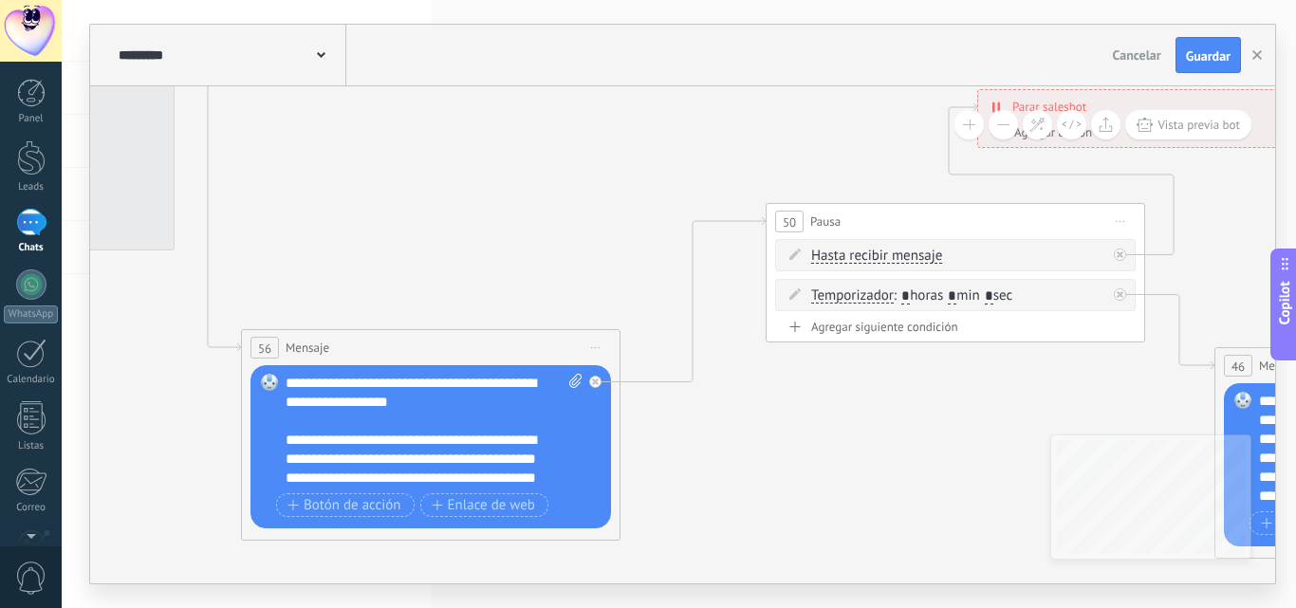
drag, startPoint x: 577, startPoint y: 432, endPoint x: 404, endPoint y: 353, distance: 189.7
click at [940, 438] on icon at bounding box center [6, 12] width 5207 height 2041
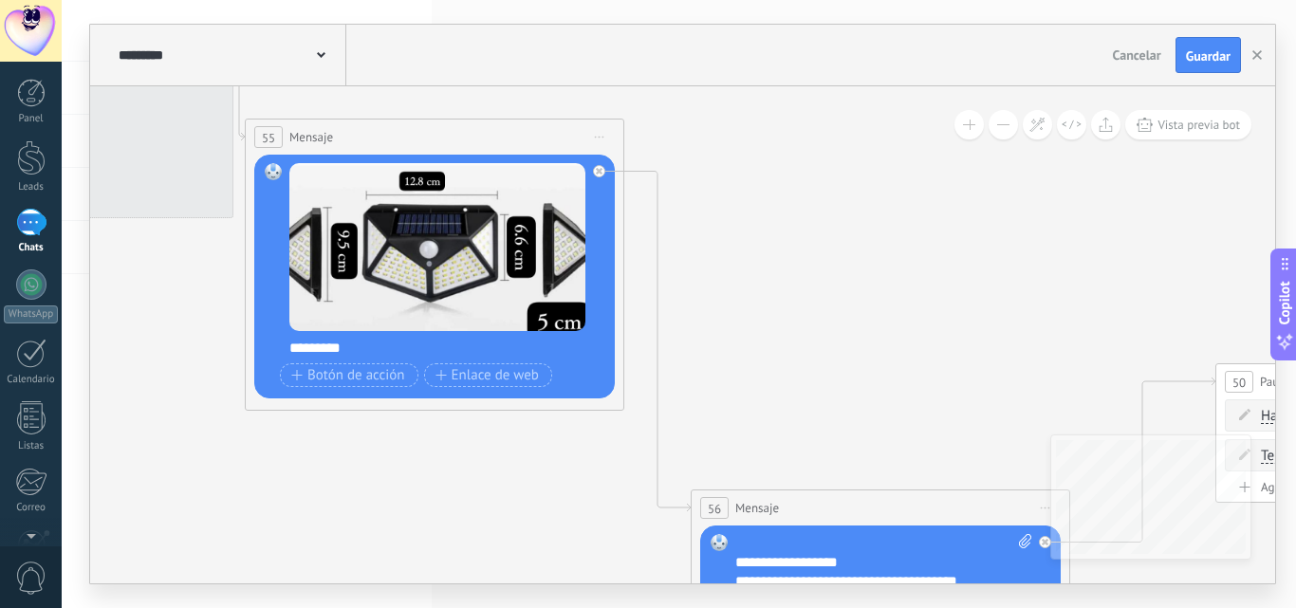
drag, startPoint x: 307, startPoint y: 185, endPoint x: 729, endPoint y: 356, distance: 455.3
click at [729, 356] on icon at bounding box center [456, 172] width 5207 height 2041
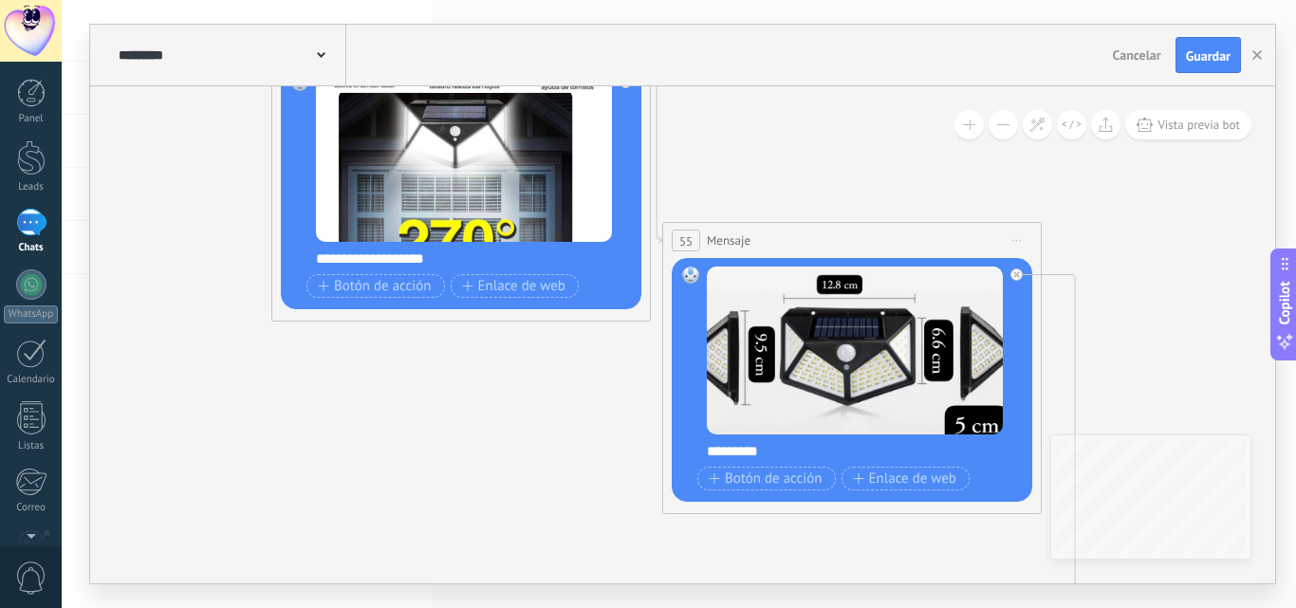
drag, startPoint x: 118, startPoint y: 440, endPoint x: 523, endPoint y: 525, distance: 413.9
click at [534, 543] on icon at bounding box center [873, 275] width 5207 height 2041
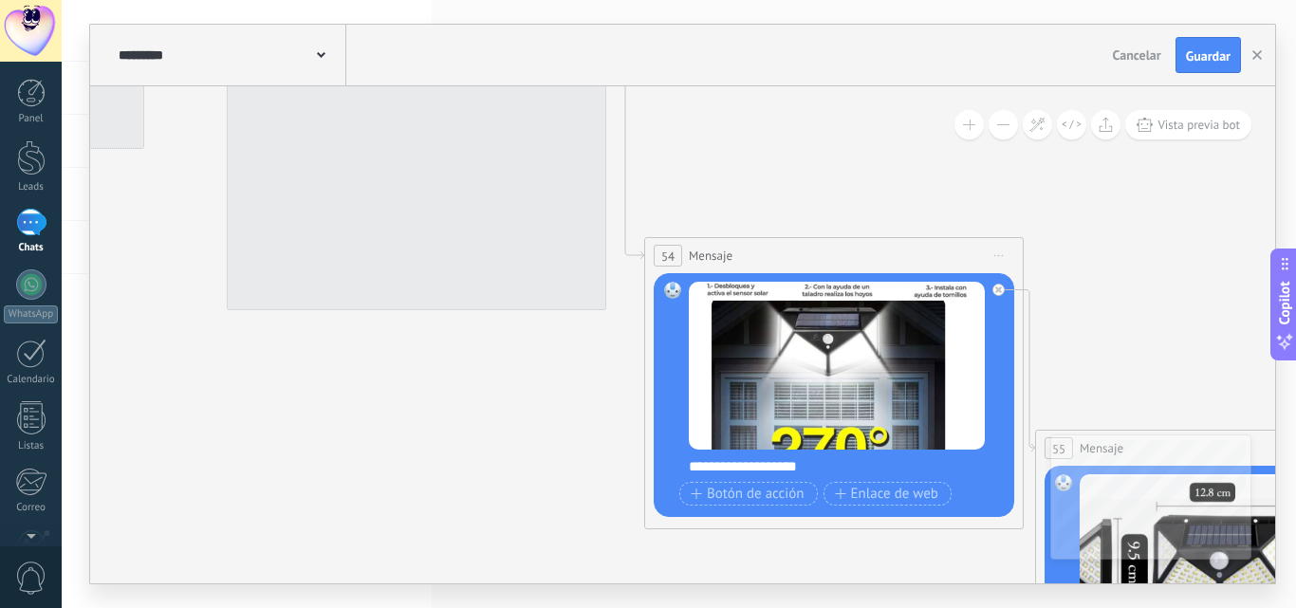
drag, startPoint x: 234, startPoint y: 364, endPoint x: 695, endPoint y: 547, distance: 496.0
click at [699, 557] on icon at bounding box center [1246, 483] width 5207 height 2041
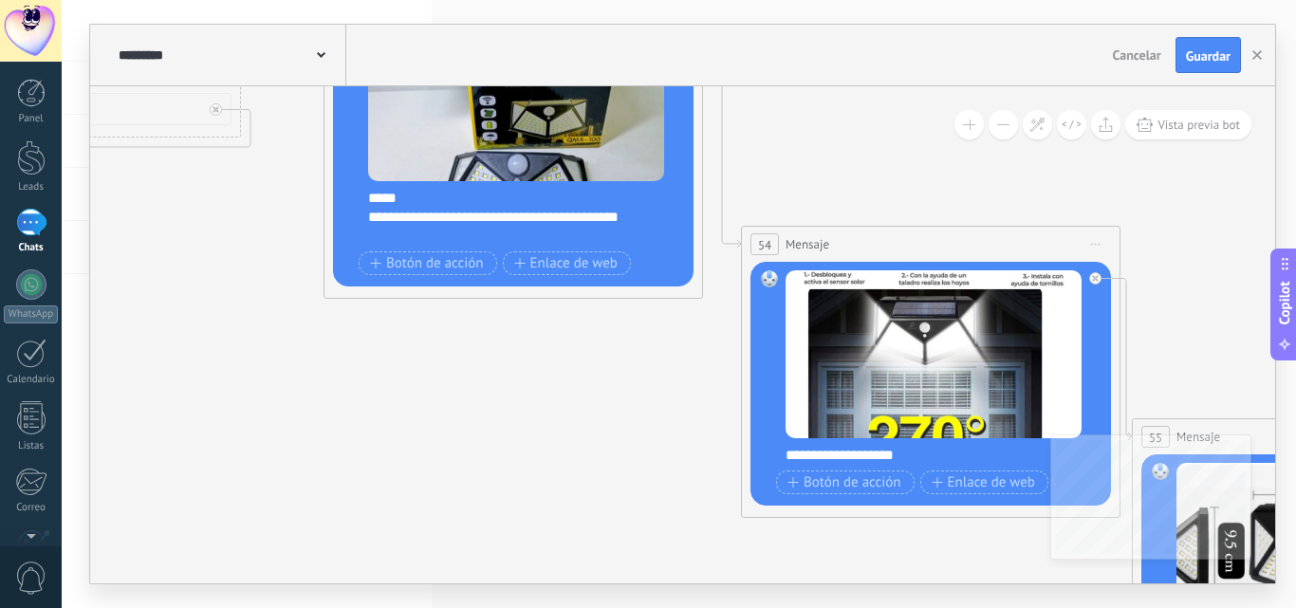
drag, startPoint x: 309, startPoint y: 423, endPoint x: 454, endPoint y: 463, distance: 150.5
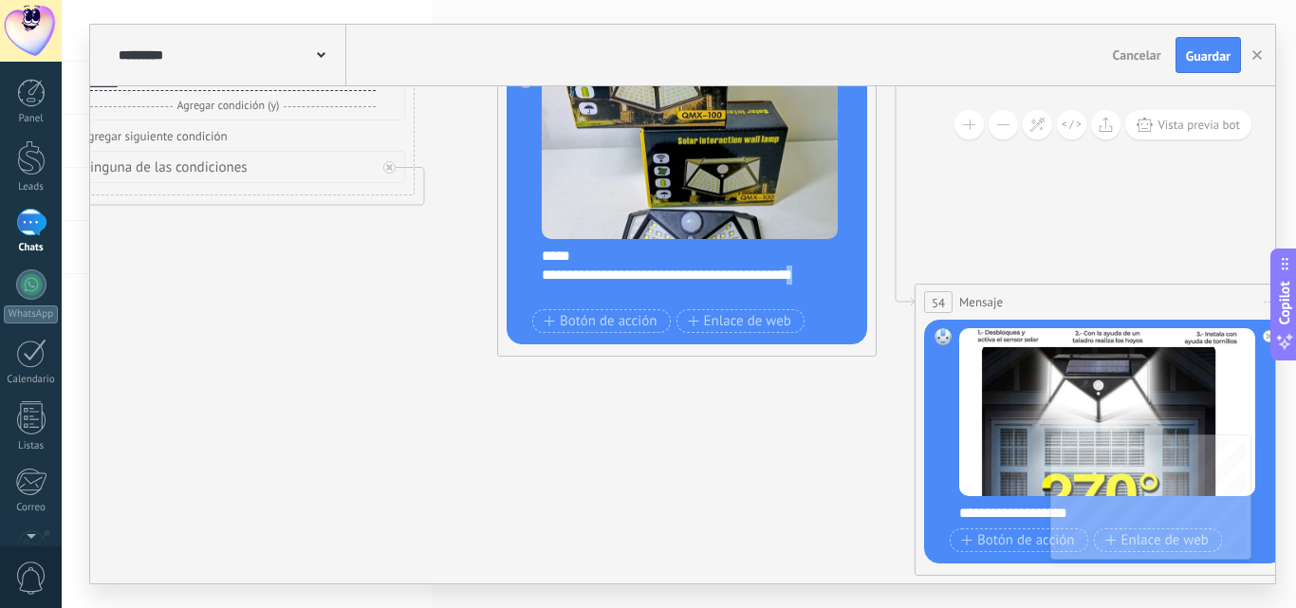
click at [627, 291] on div "**********" at bounding box center [699, 275] width 315 height 57
click at [620, 295] on div "**********" at bounding box center [699, 275] width 315 height 57
click at [624, 294] on div "**********" at bounding box center [699, 275] width 315 height 57
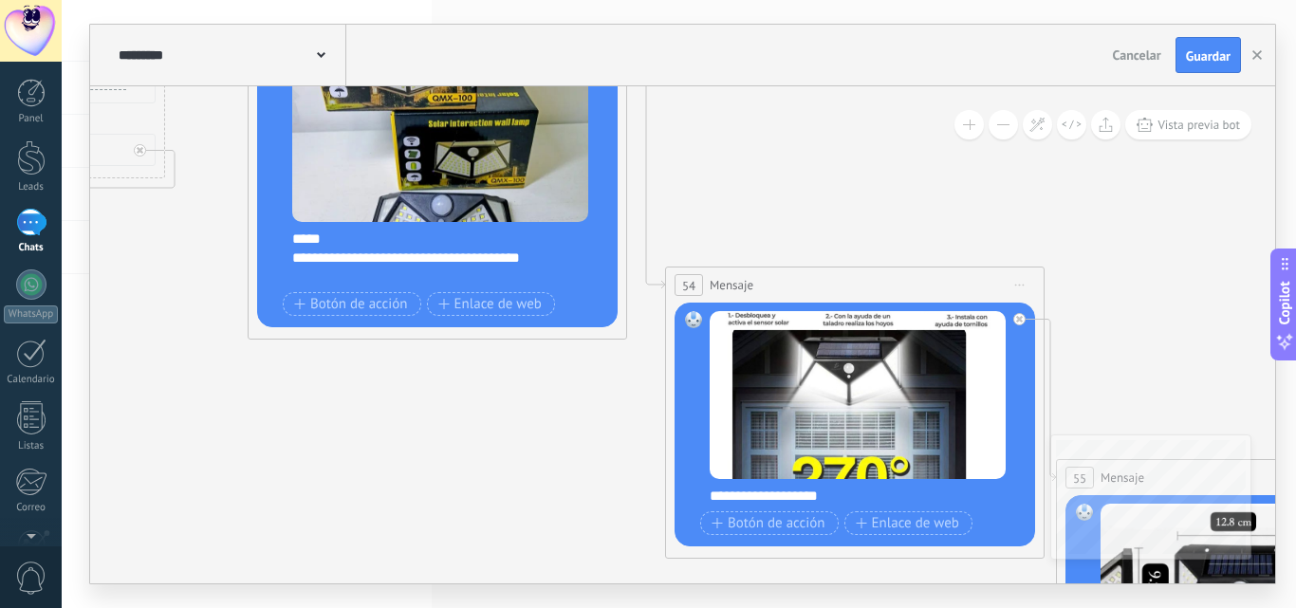
drag, startPoint x: 669, startPoint y: 484, endPoint x: 218, endPoint y: 459, distance: 451.2
click at [218, 462] on icon at bounding box center [1267, 513] width 5207 height 2041
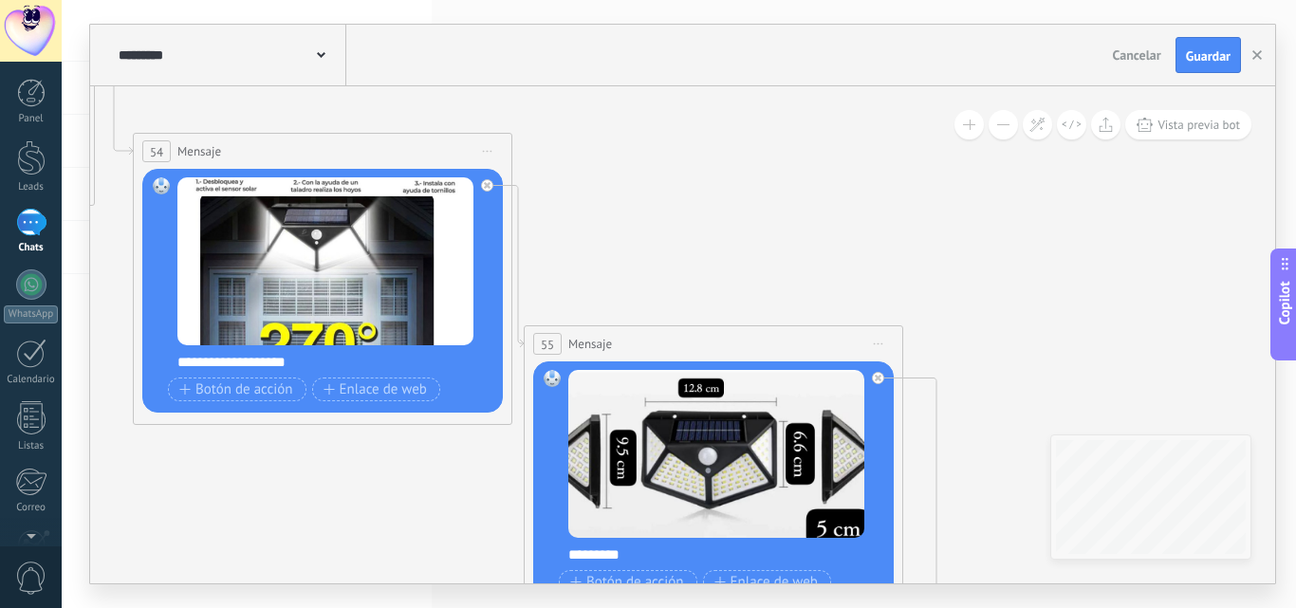
drag, startPoint x: 991, startPoint y: 346, endPoint x: 660, endPoint y: 217, distance: 355.3
click at [660, 217] on icon at bounding box center [735, 379] width 5207 height 2041
click at [1206, 46] on button "Guardar" at bounding box center [1207, 55] width 65 height 36
click at [39, 165] on div at bounding box center [31, 157] width 28 height 35
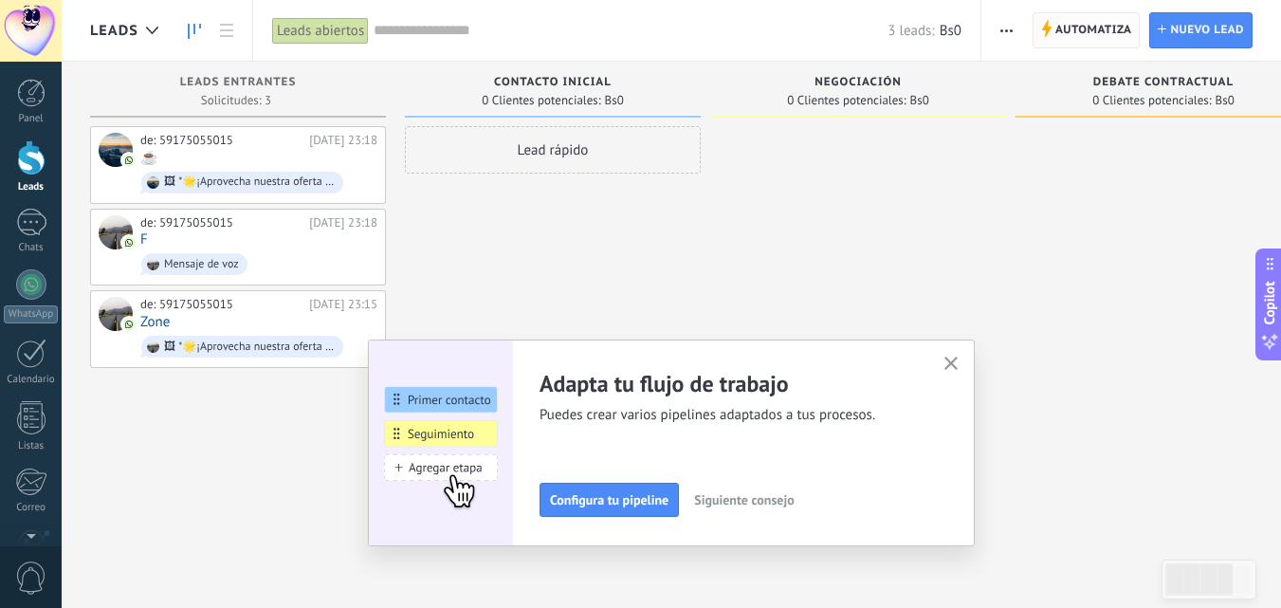
click at [1082, 27] on span "Automatiza" at bounding box center [1094, 30] width 77 height 34
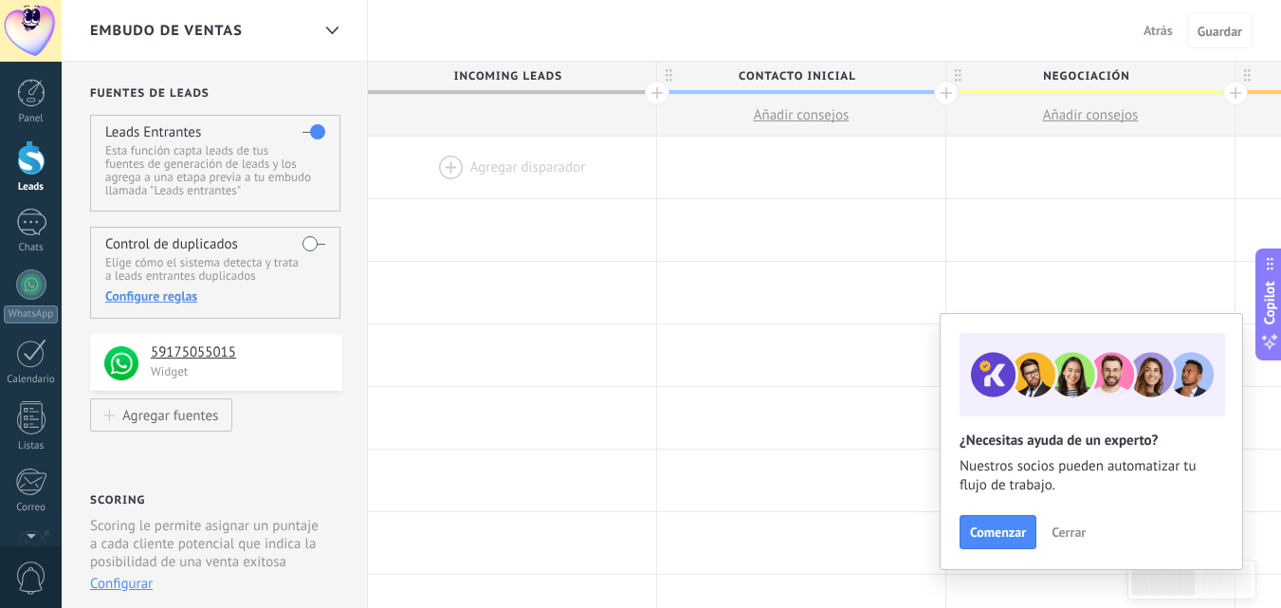
click at [452, 160] on div at bounding box center [512, 168] width 288 height 62
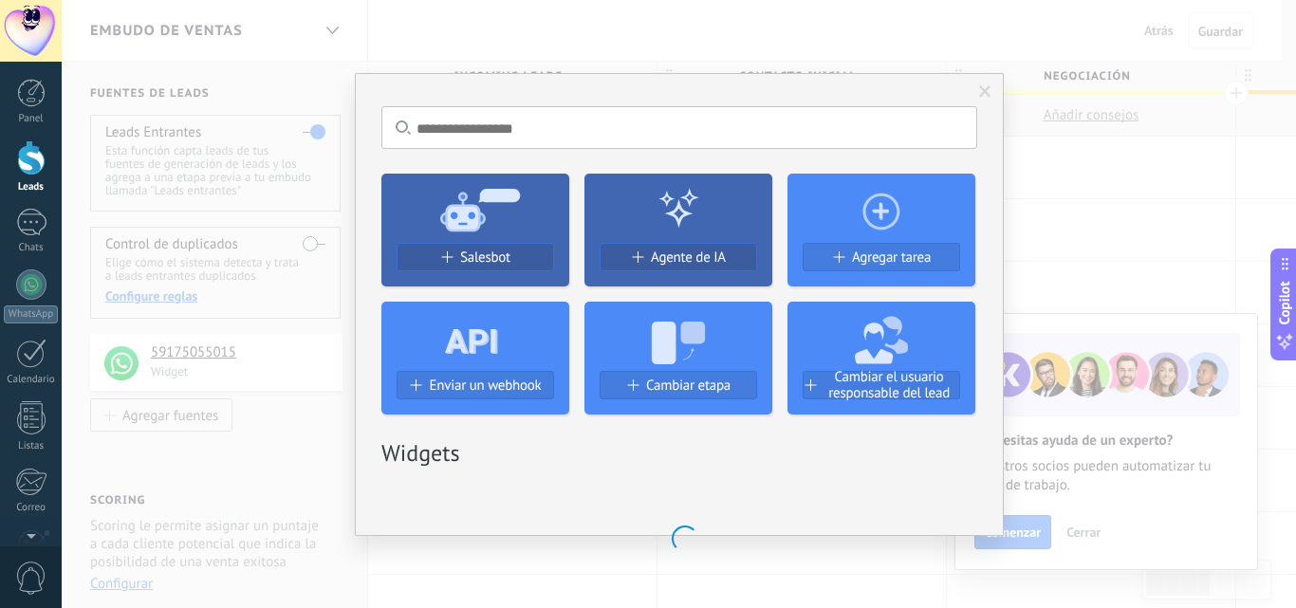
click at [495, 254] on span "Salesbot" at bounding box center [485, 257] width 50 height 16
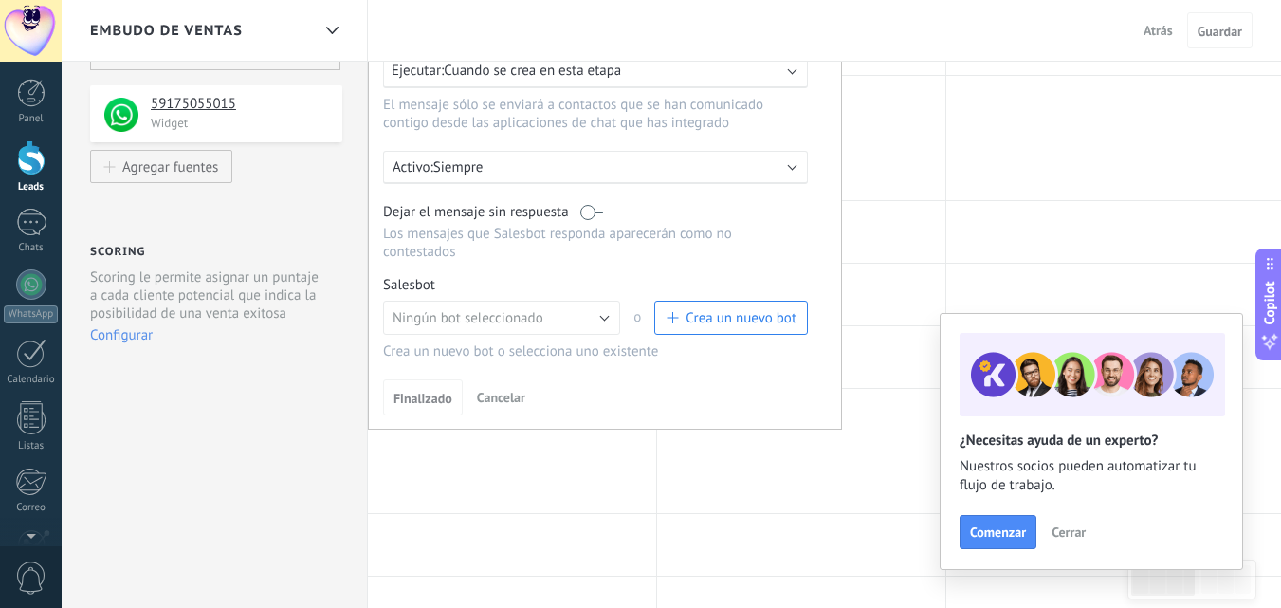
scroll to position [285, 0]
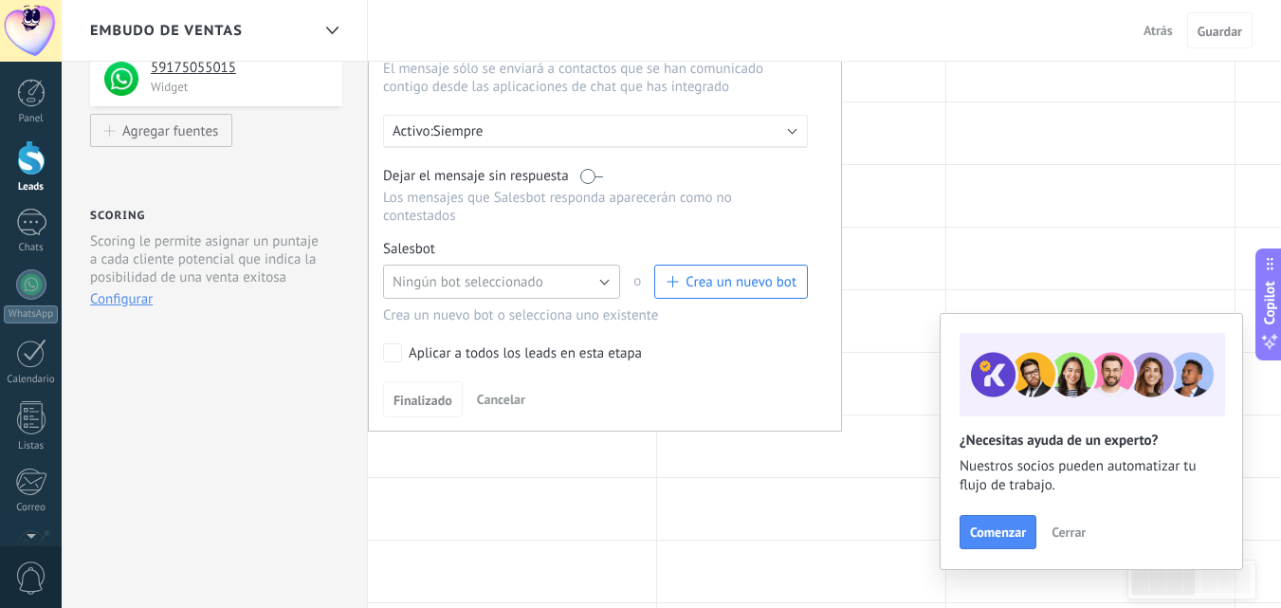
click at [605, 273] on button "Ningún bot seleccionado" at bounding box center [501, 282] width 237 height 34
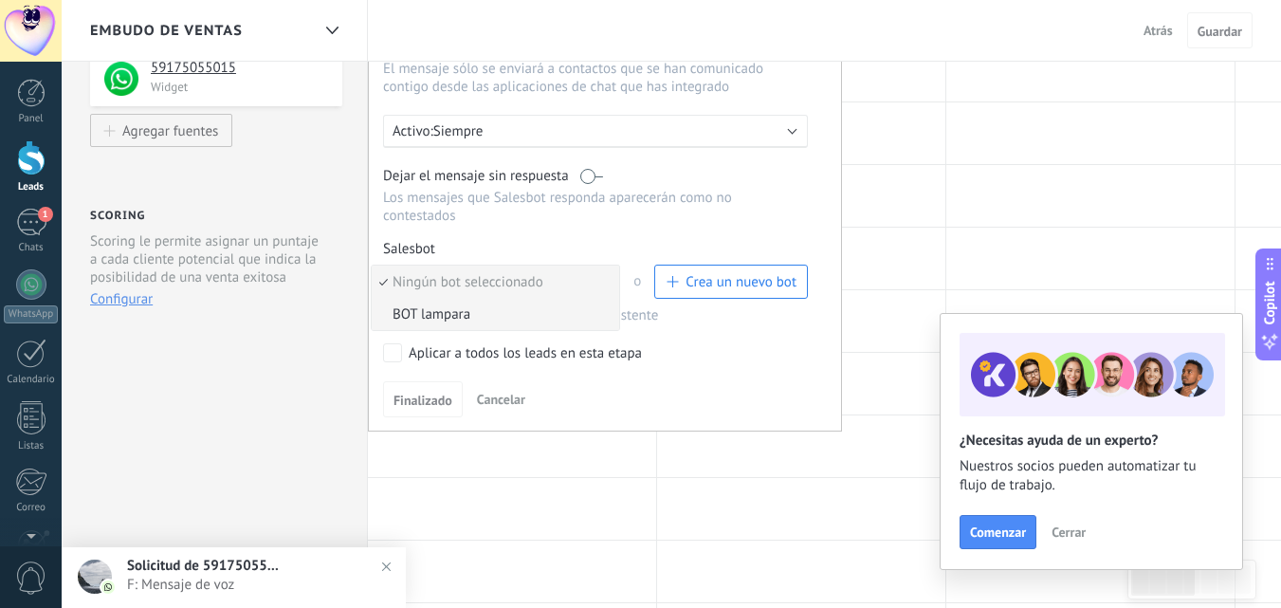
click at [507, 316] on span "BOT lampara" at bounding box center [493, 314] width 242 height 18
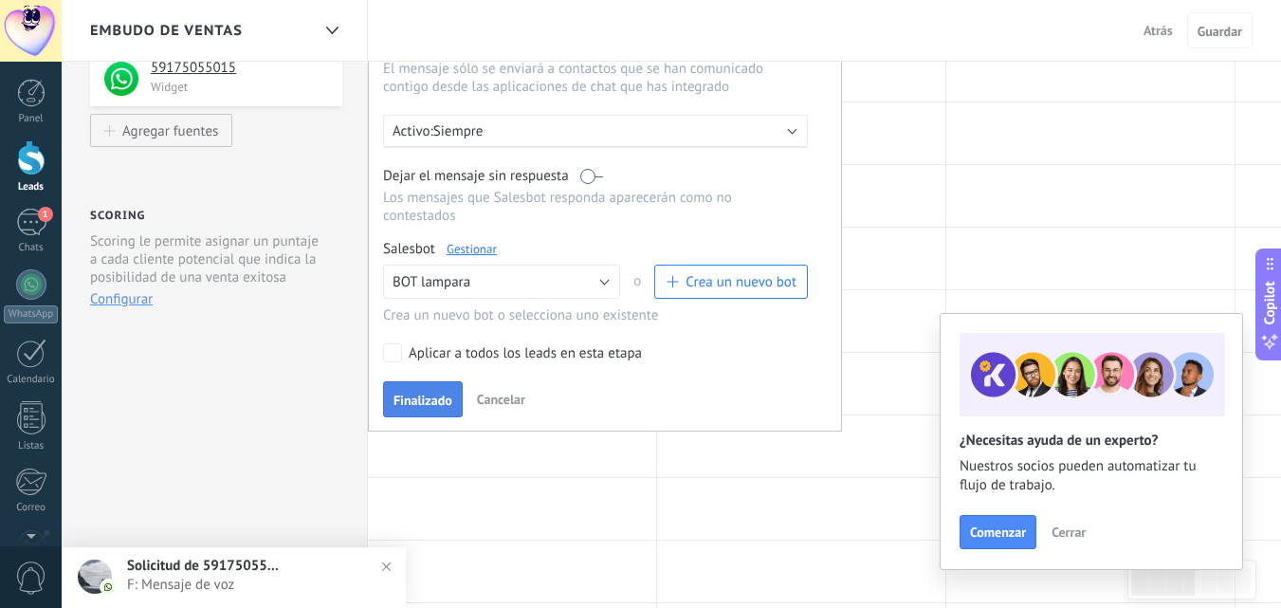
click at [432, 394] on span "Finalizado" at bounding box center [423, 400] width 59 height 13
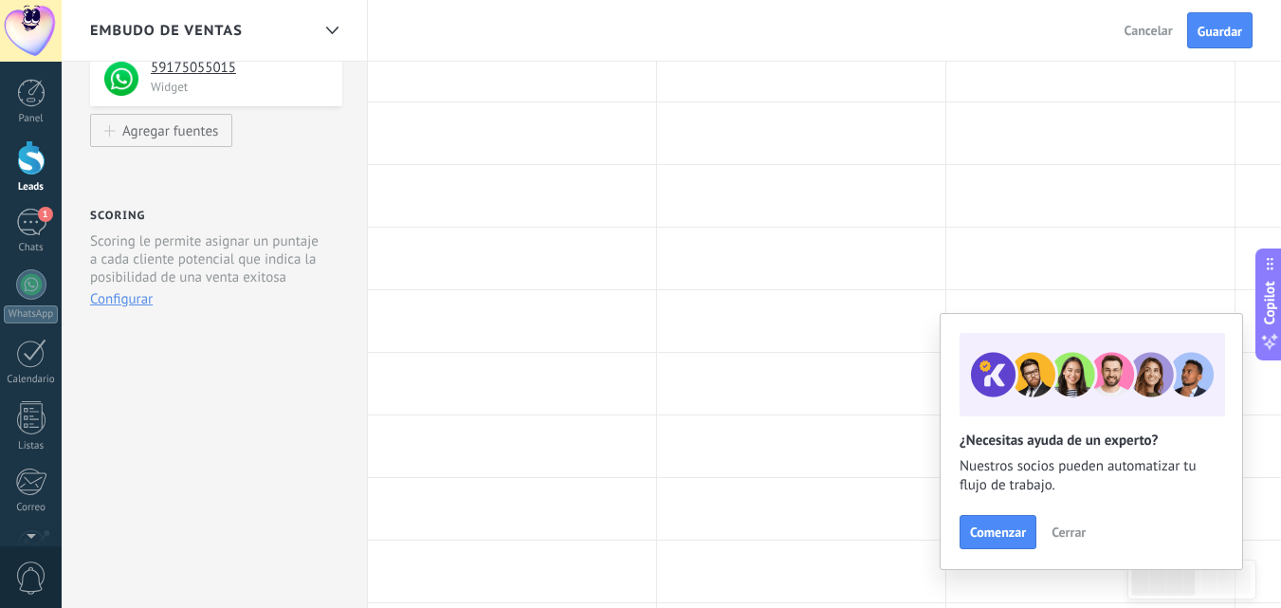
scroll to position [0, 0]
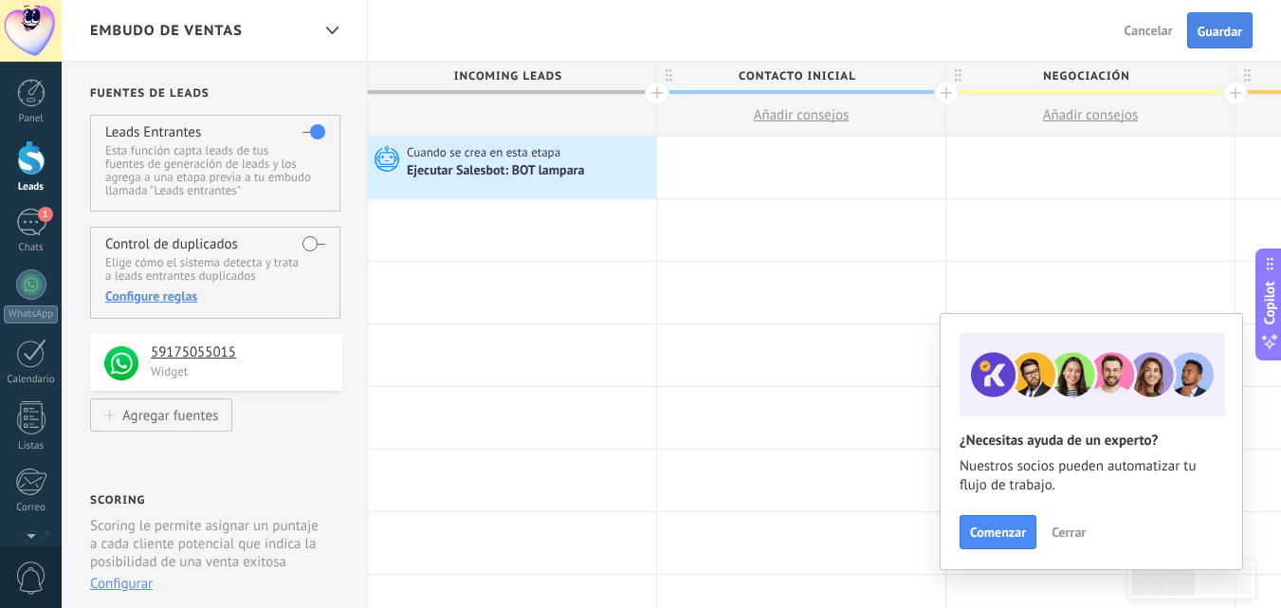
click at [1205, 28] on span "Guardar" at bounding box center [1220, 31] width 45 height 13
